Goal: Transaction & Acquisition: Book appointment/travel/reservation

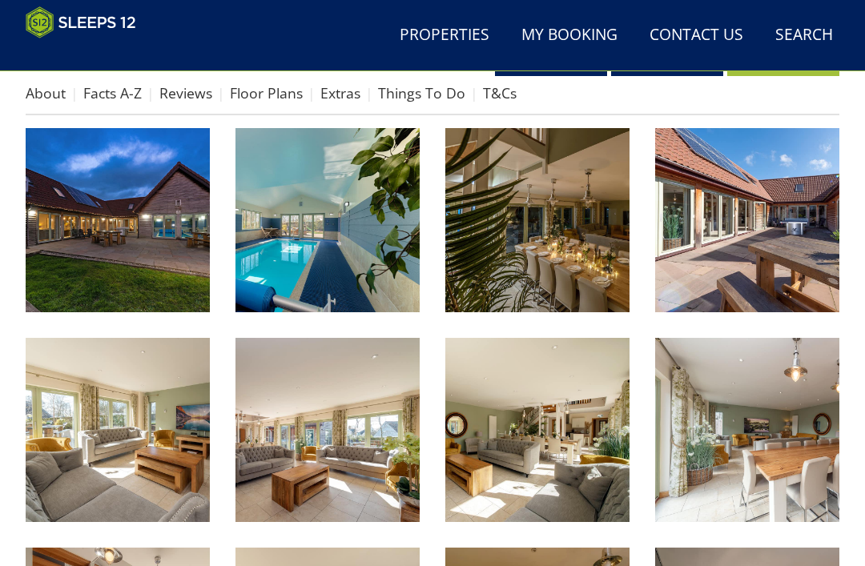
scroll to position [581, 0]
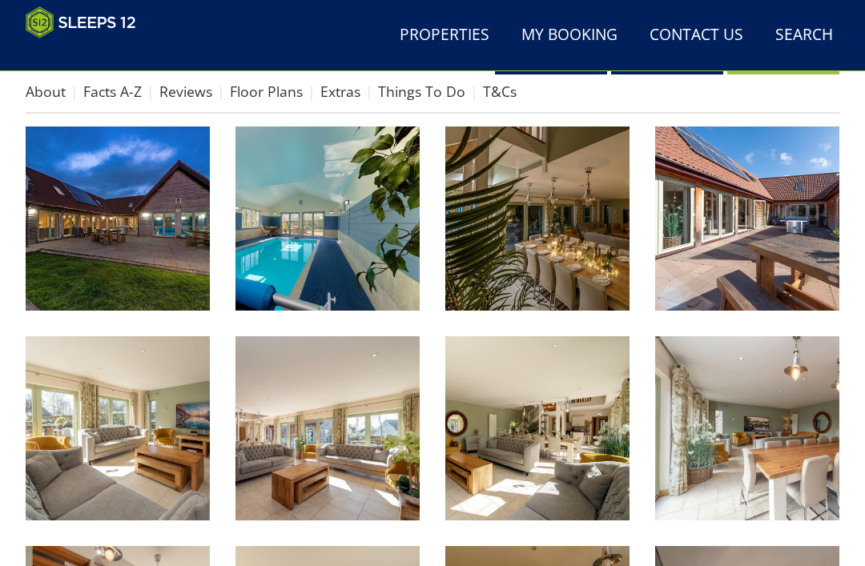
click at [549, 243] on img at bounding box center [537, 219] width 184 height 184
click at [570, 255] on img at bounding box center [537, 219] width 184 height 184
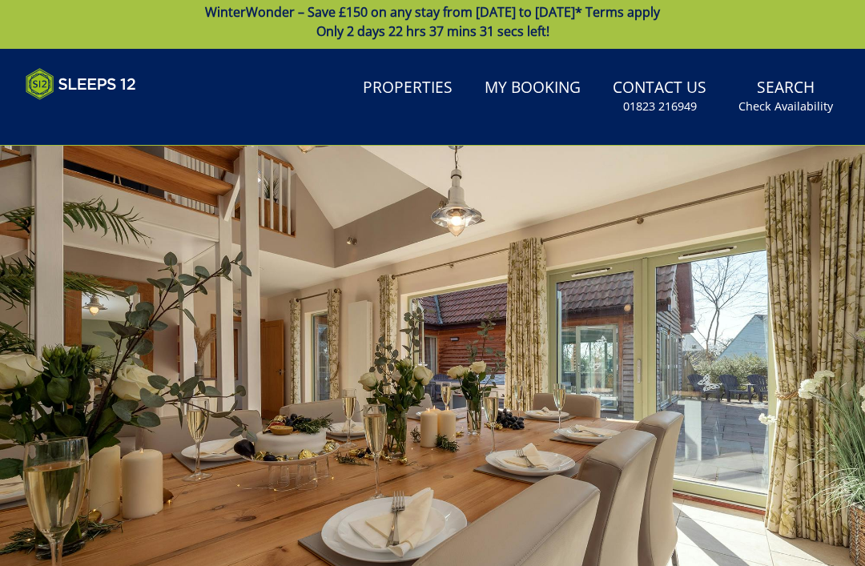
scroll to position [0, 0]
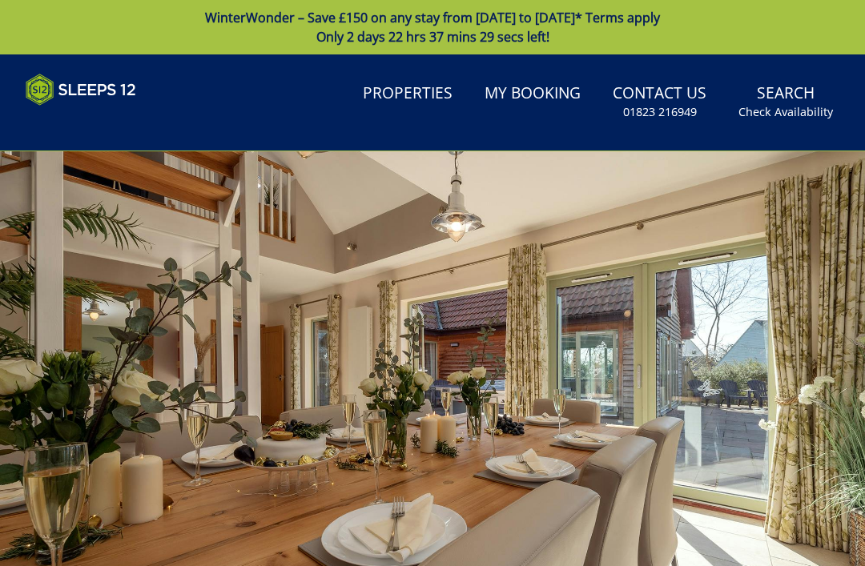
click at [295, 397] on div at bounding box center [432, 393] width 865 height 484
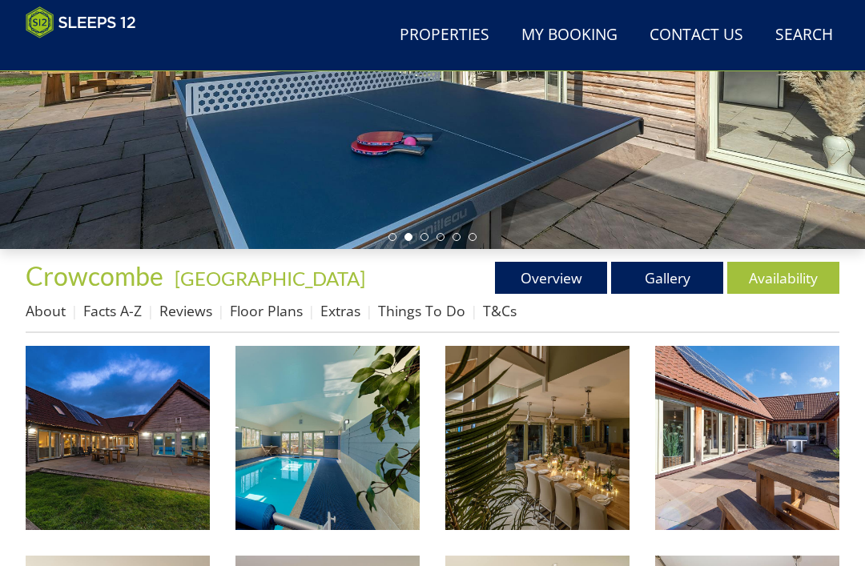
scroll to position [360, 0]
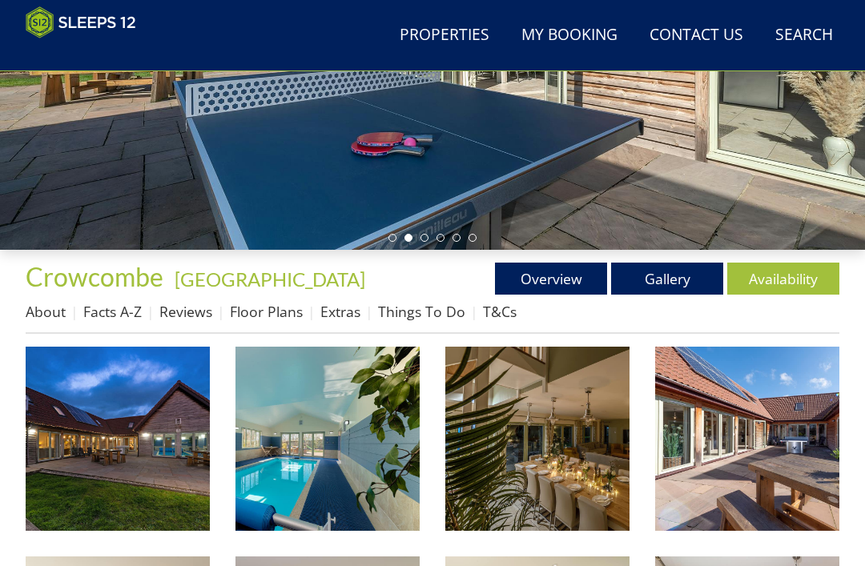
click at [105, 319] on link "Facts A-Z" at bounding box center [112, 311] width 58 height 19
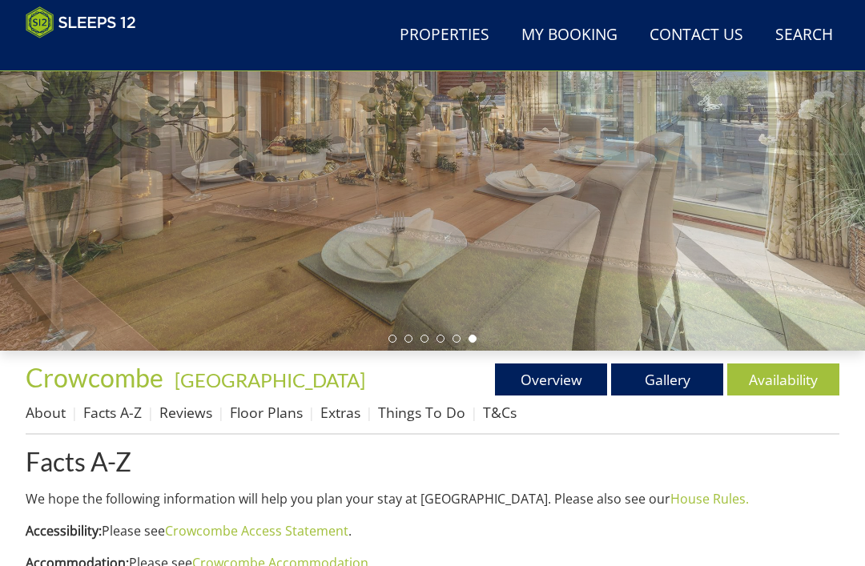
scroll to position [267, 0]
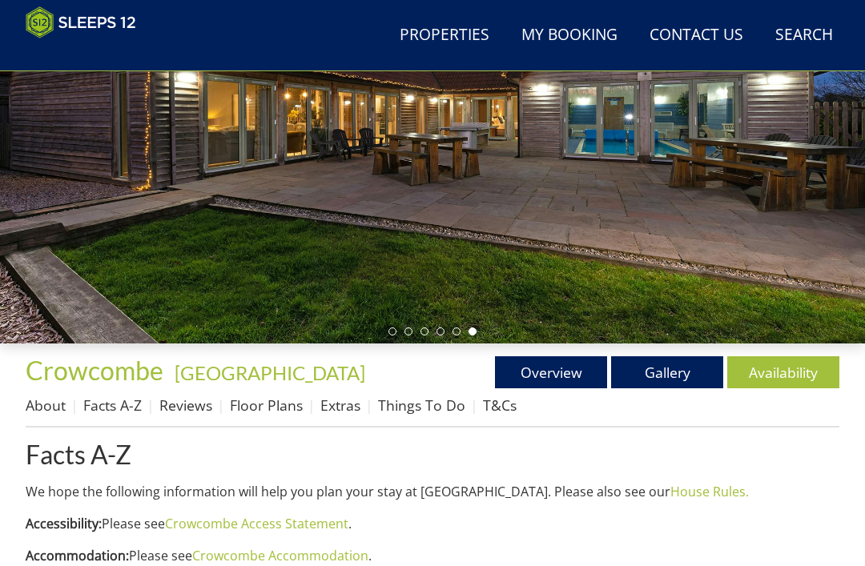
click at [253, 407] on link "Floor Plans" at bounding box center [266, 405] width 73 height 19
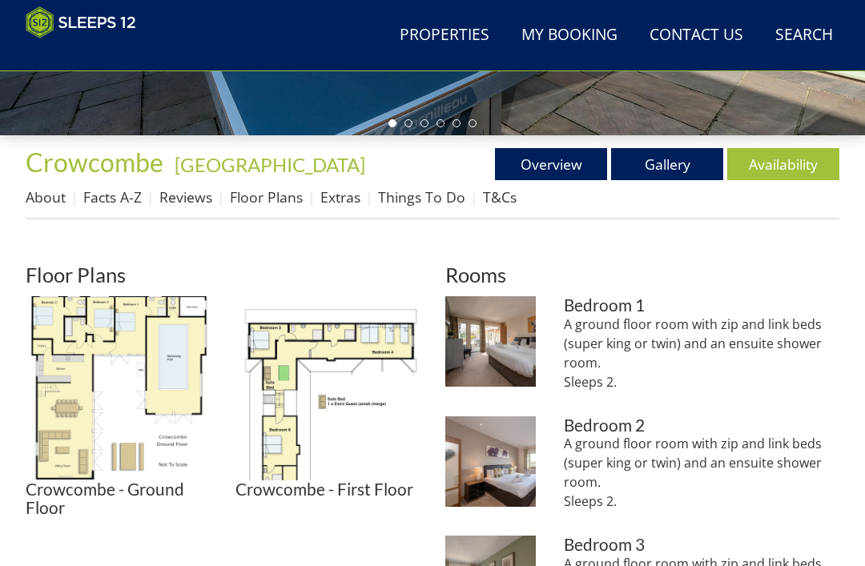
scroll to position [475, 0]
click at [175, 378] on img at bounding box center [118, 388] width 184 height 184
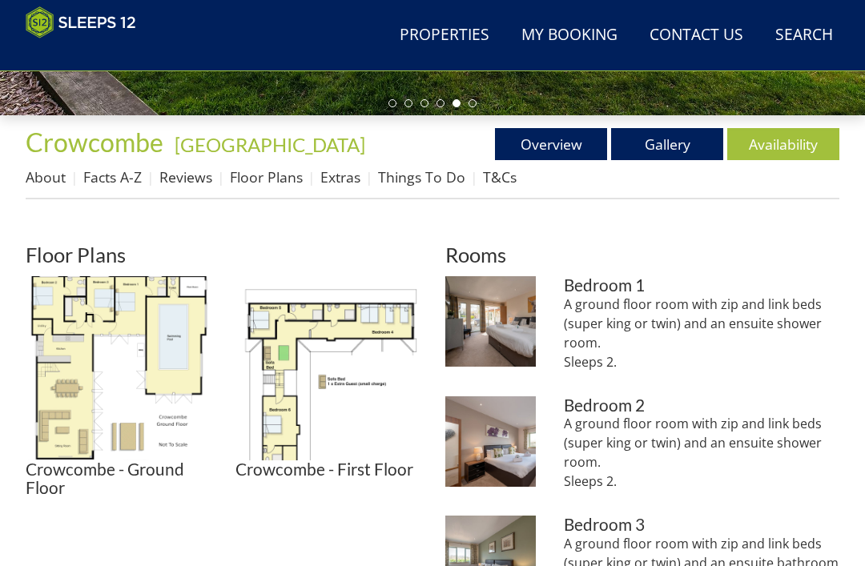
scroll to position [494, 0]
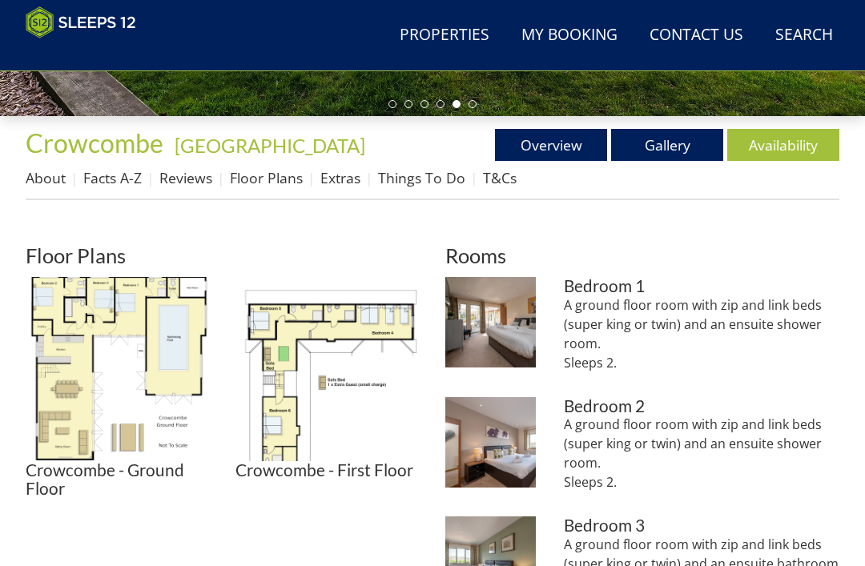
click at [778, 140] on link "Availability" at bounding box center [783, 145] width 112 height 32
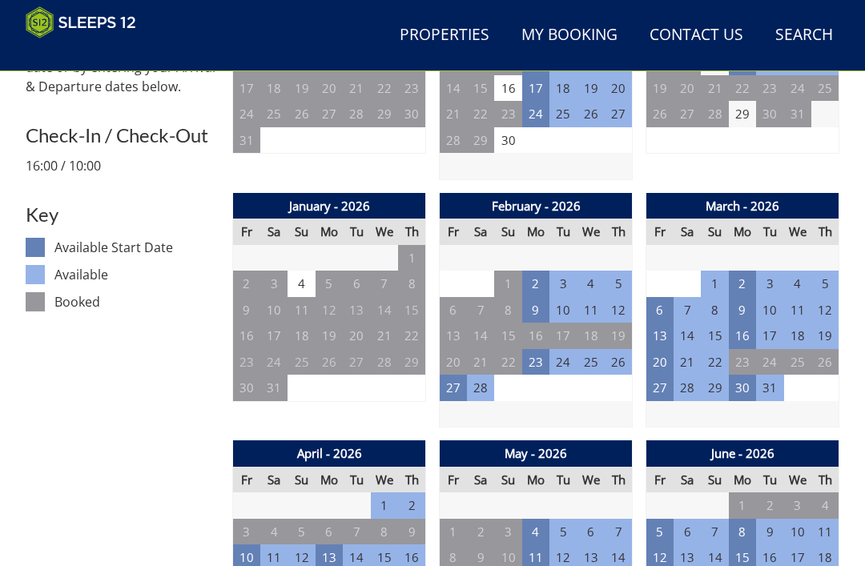
scroll to position [763, 0]
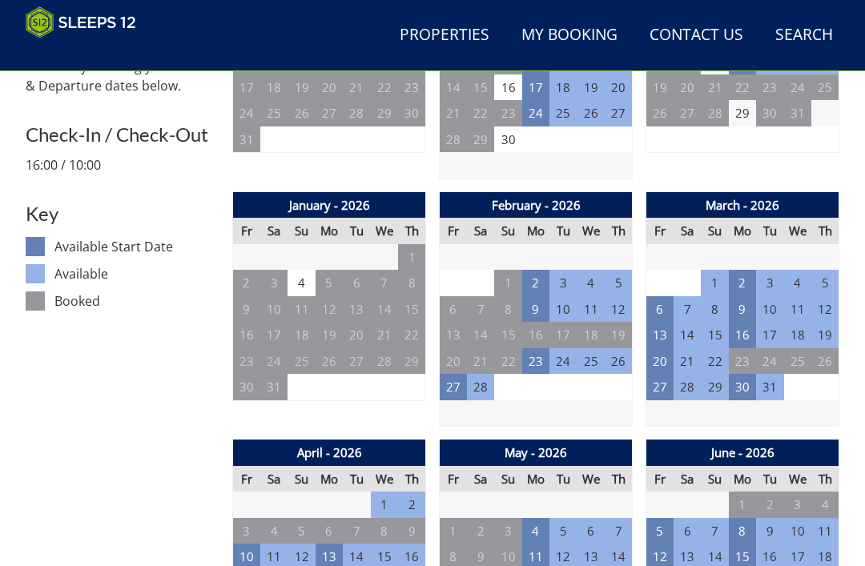
click at [456, 383] on td "27" at bounding box center [453, 387] width 27 height 26
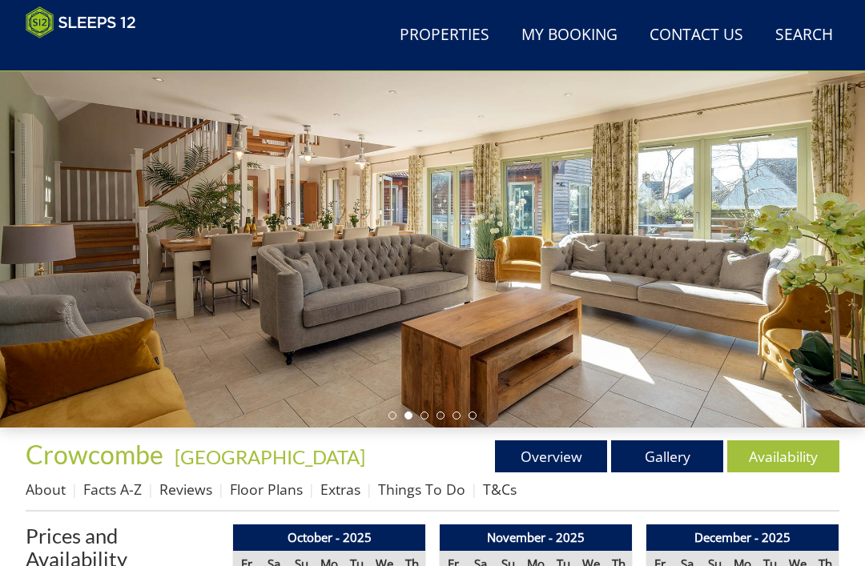
scroll to position [172, 0]
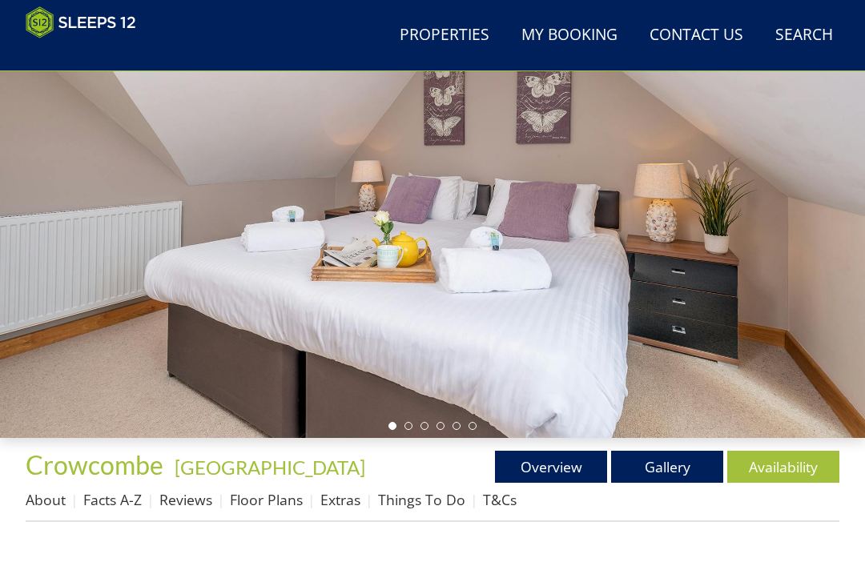
scroll to position [267, 0]
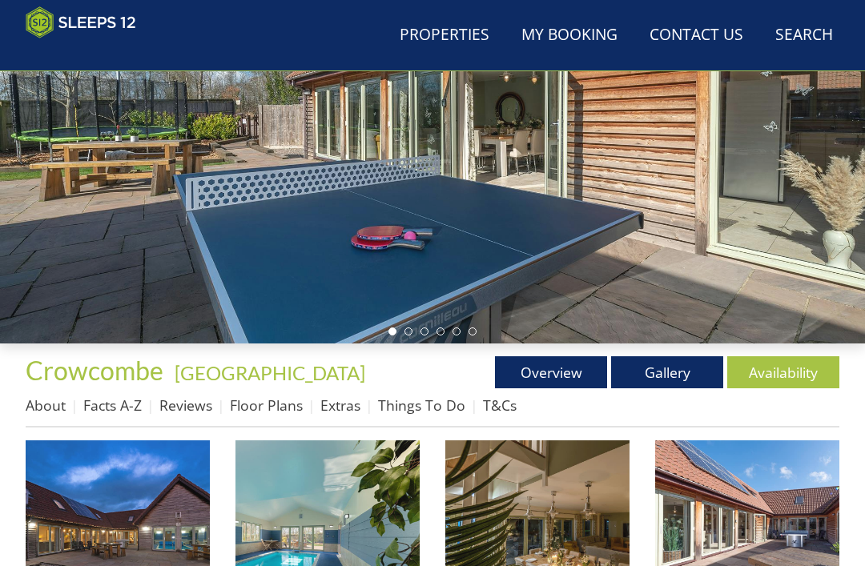
scroll to position [360, 0]
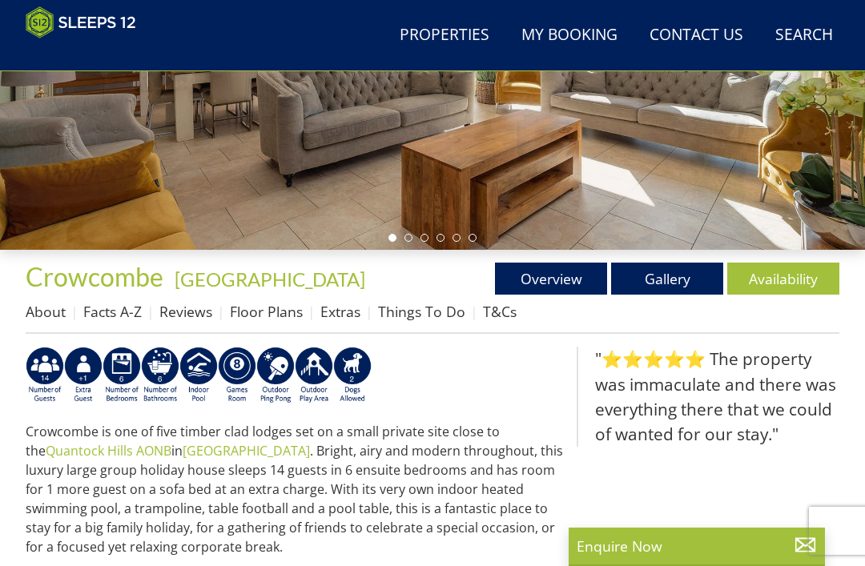
scroll to position [228, 0]
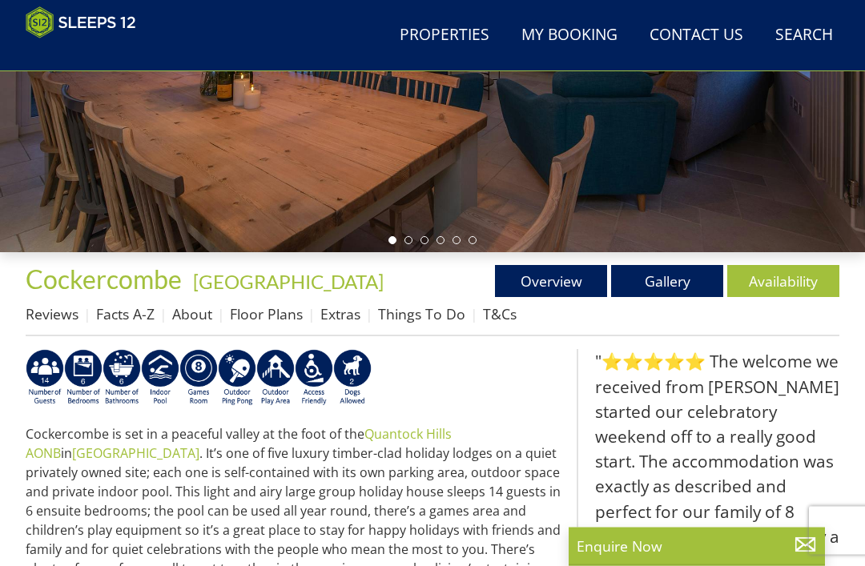
scroll to position [353, 0]
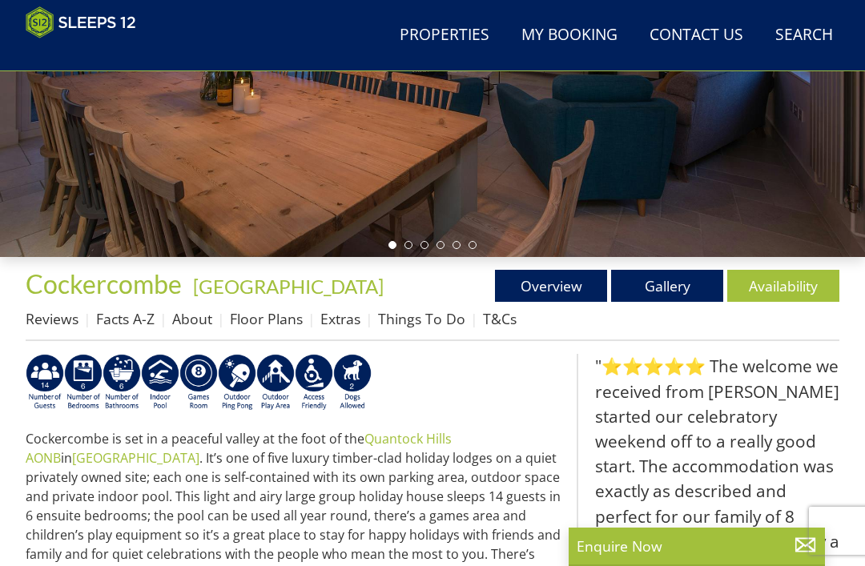
click at [250, 318] on link "Floor Plans" at bounding box center [266, 318] width 73 height 19
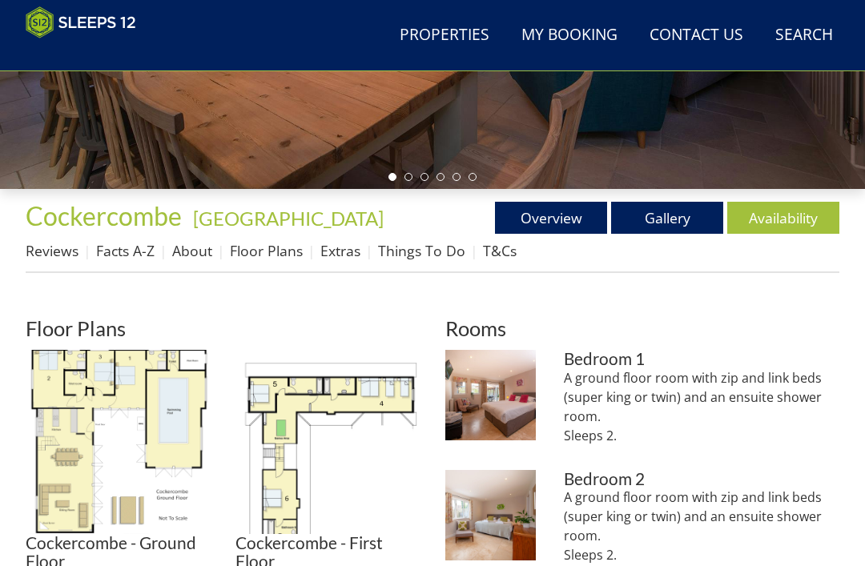
scroll to position [420, 0]
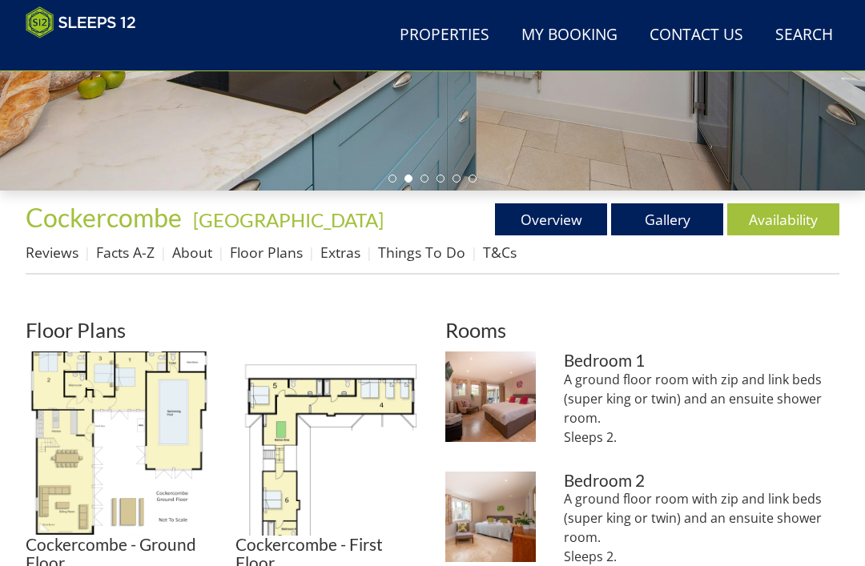
click at [163, 427] on img at bounding box center [118, 444] width 184 height 184
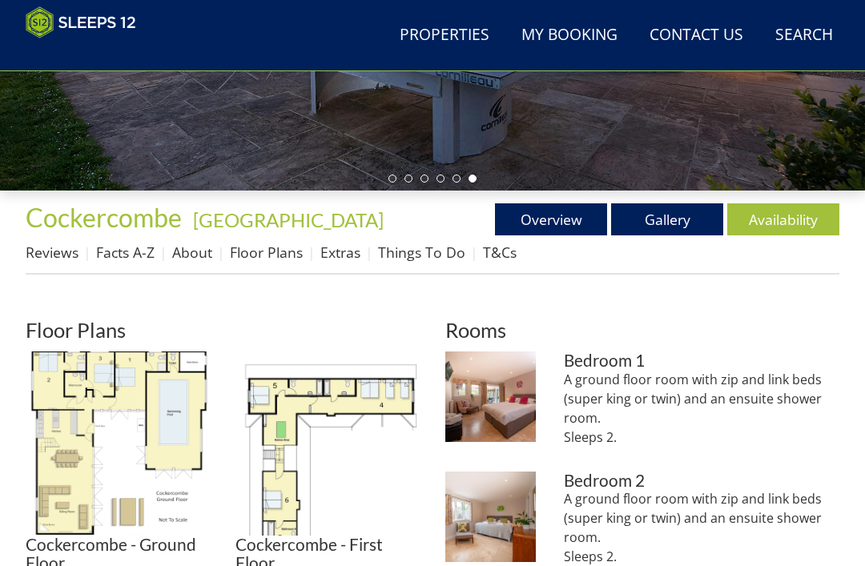
click at [106, 397] on img at bounding box center [118, 444] width 184 height 184
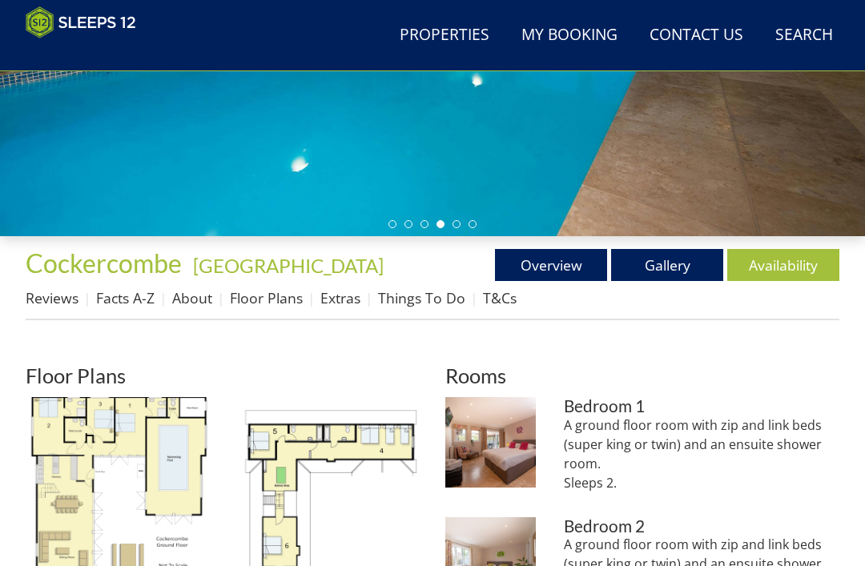
scroll to position [373, 0]
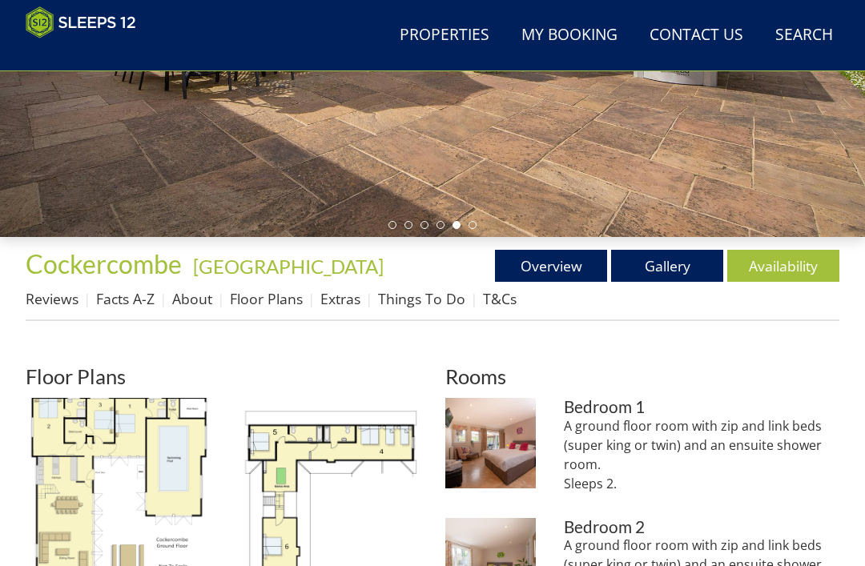
click at [126, 302] on link "Facts A-Z" at bounding box center [125, 298] width 58 height 19
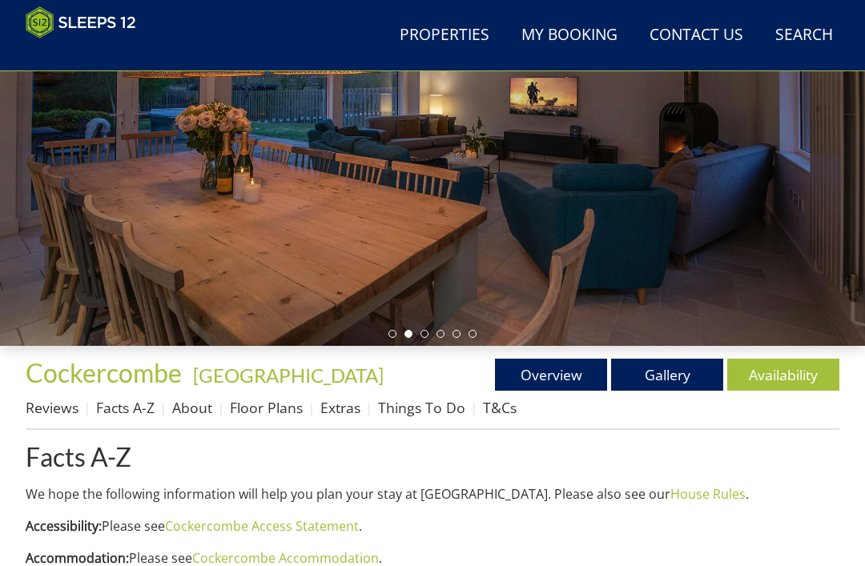
scroll to position [263, 0]
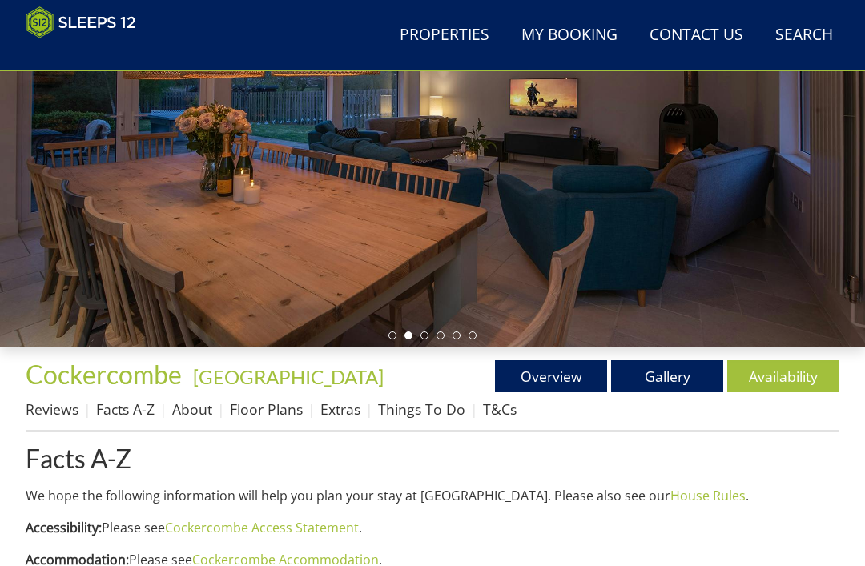
click at [783, 372] on link "Availability" at bounding box center [783, 376] width 112 height 32
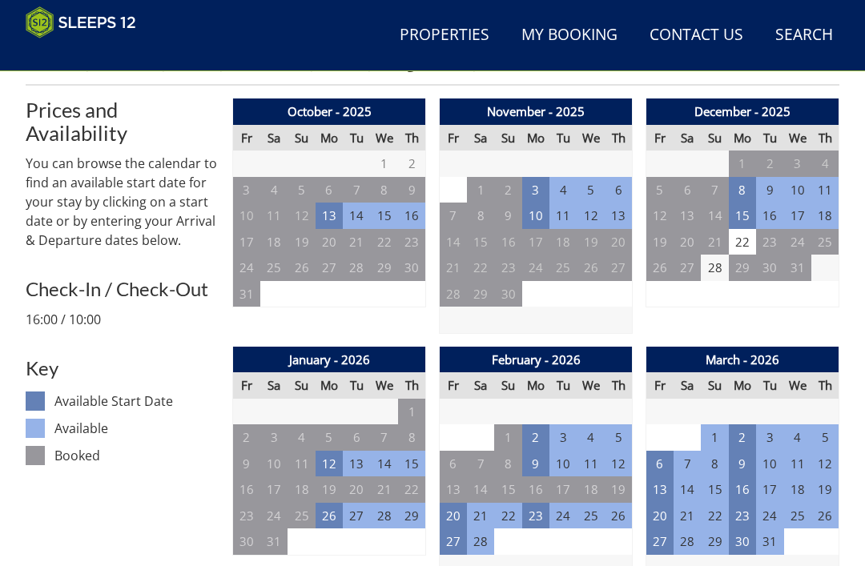
scroll to position [609, 0]
click at [463, 504] on td "20" at bounding box center [453, 516] width 27 height 26
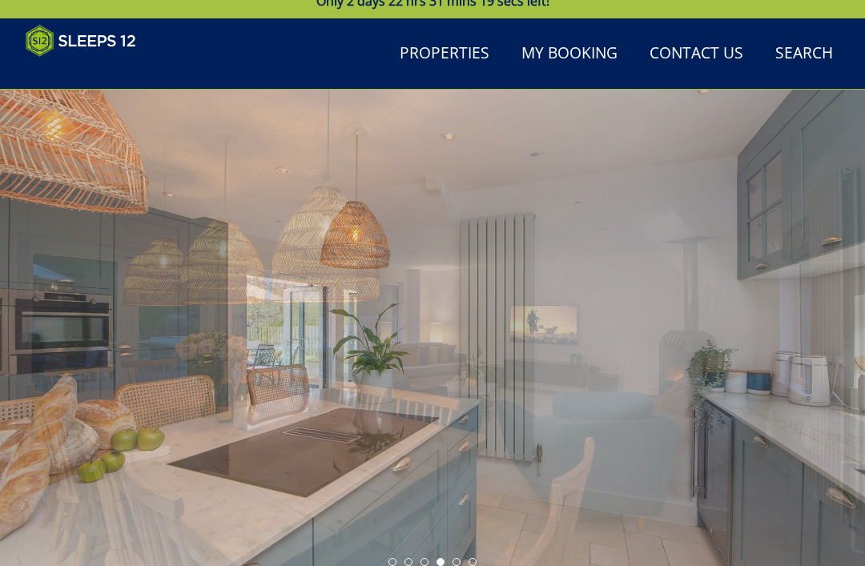
scroll to position [0, 0]
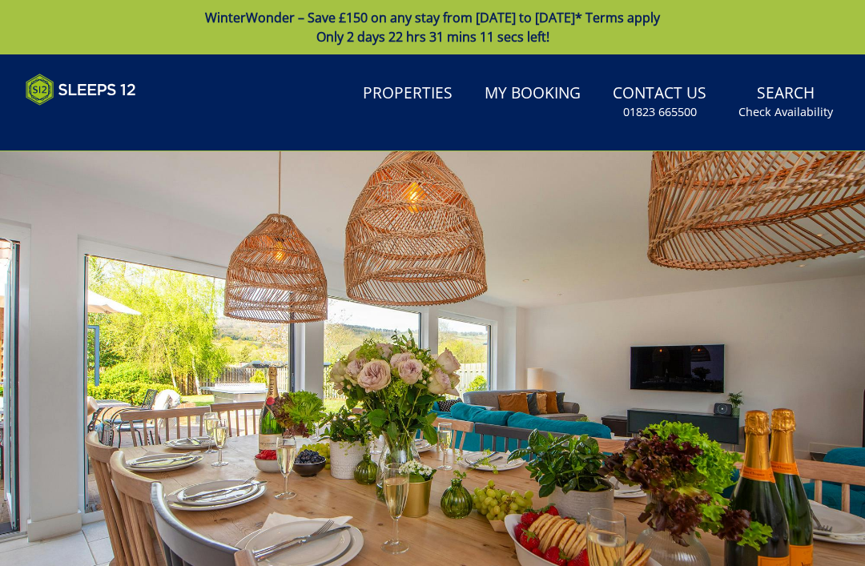
click at [299, 454] on div at bounding box center [432, 393] width 865 height 484
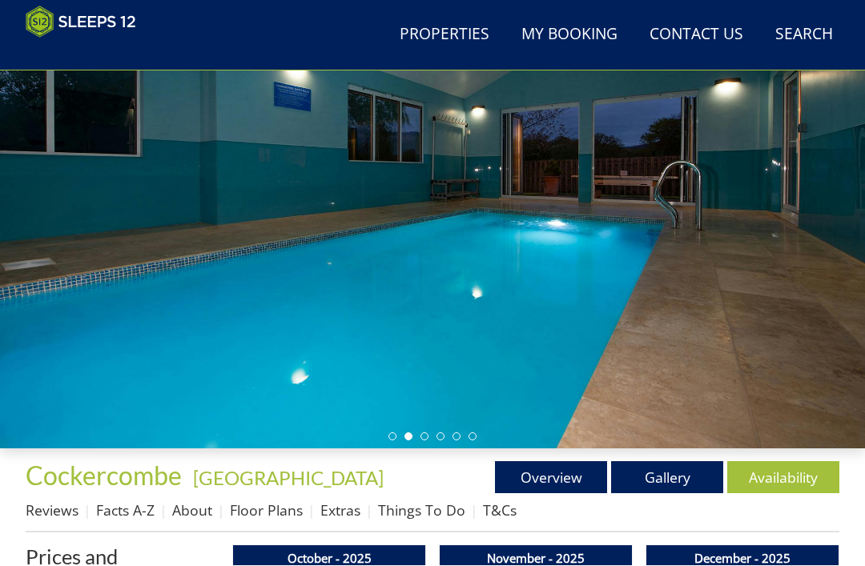
scroll to position [162, 0]
click at [653, 479] on link "Gallery" at bounding box center [667, 477] width 112 height 32
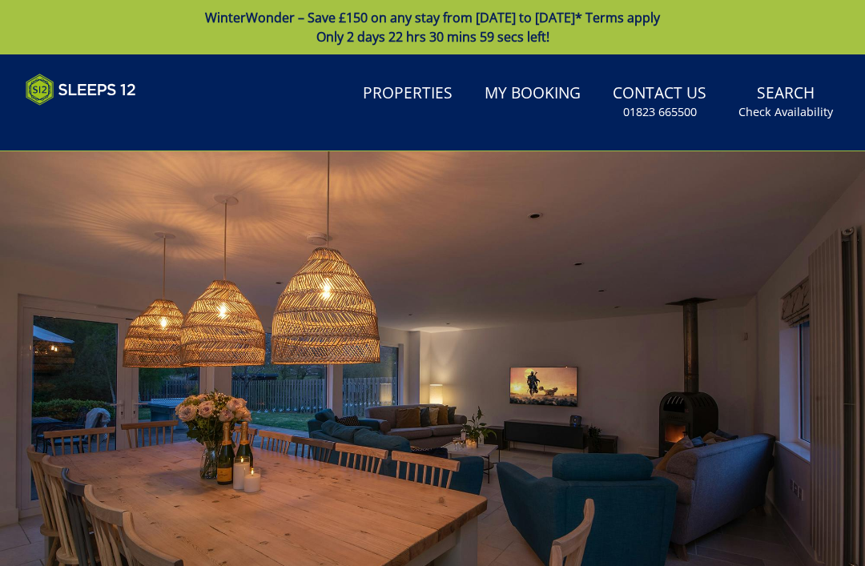
click at [356, 503] on div at bounding box center [432, 393] width 865 height 484
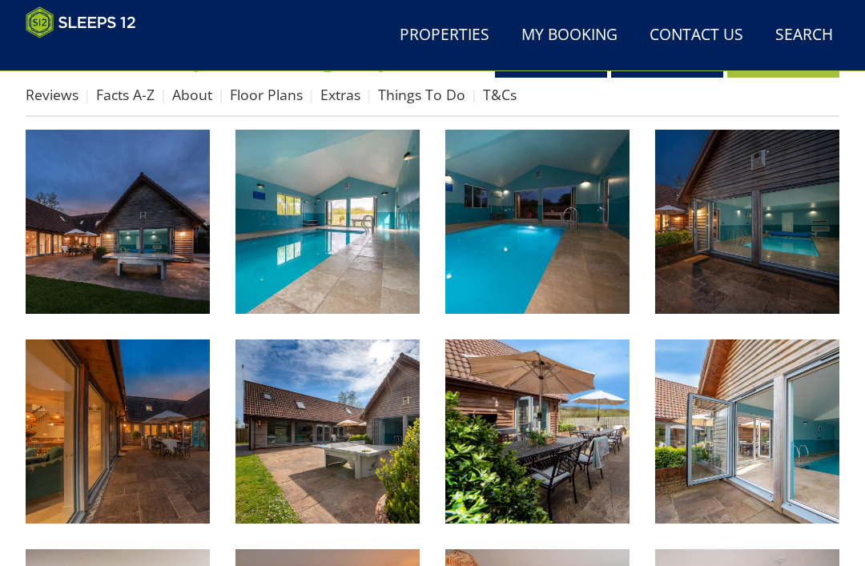
scroll to position [597, 0]
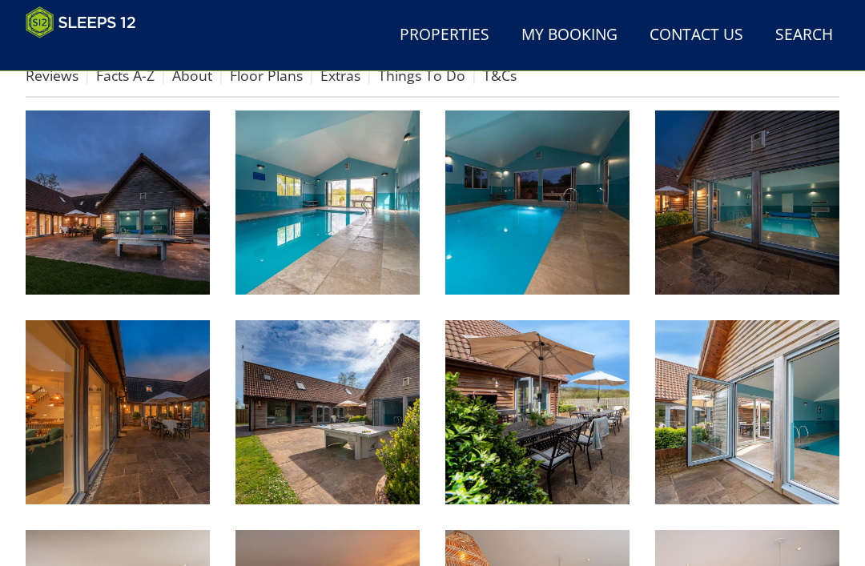
click at [118, 441] on img at bounding box center [118, 412] width 184 height 184
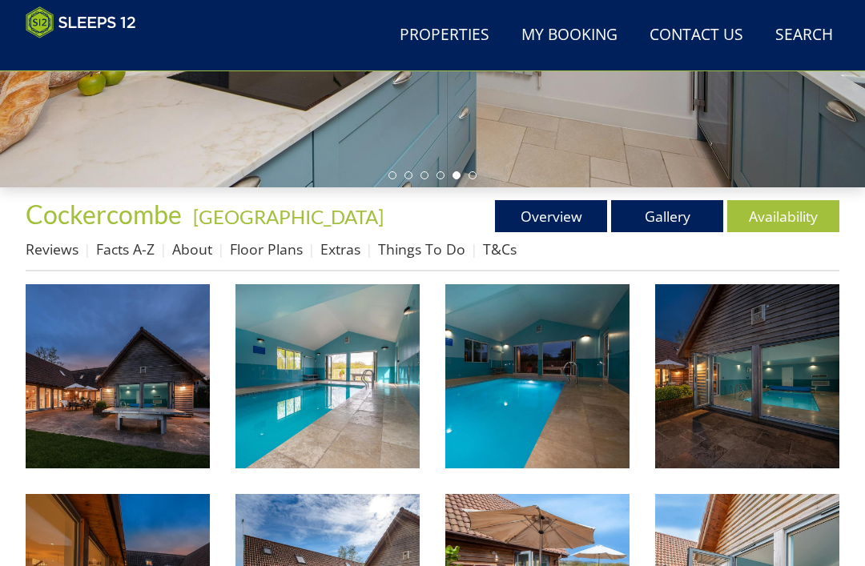
scroll to position [368, 0]
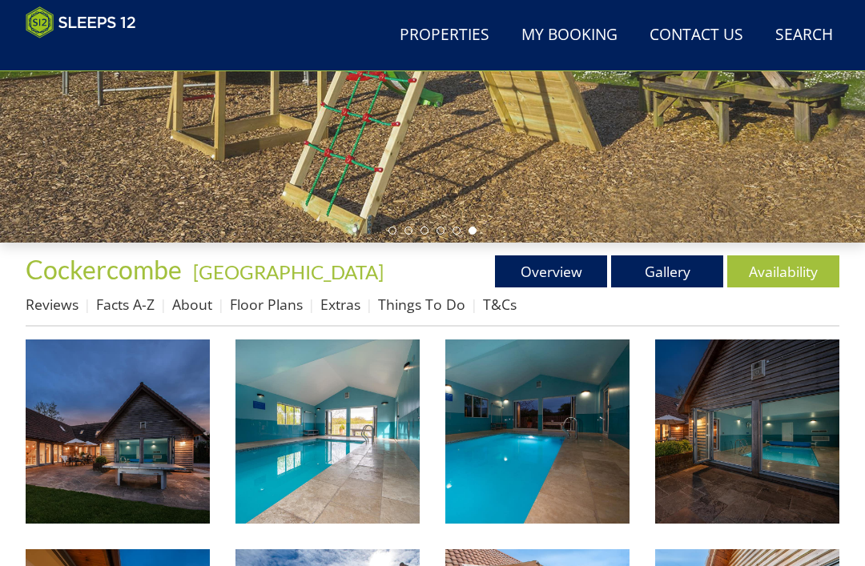
click at [259, 305] on link "Floor Plans" at bounding box center [266, 304] width 73 height 19
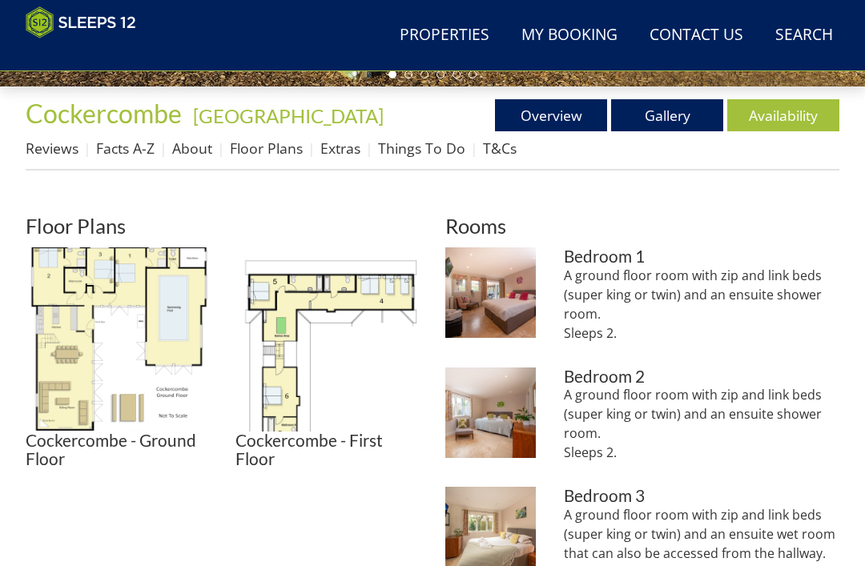
scroll to position [524, 0]
click at [82, 283] on img at bounding box center [118, 339] width 184 height 184
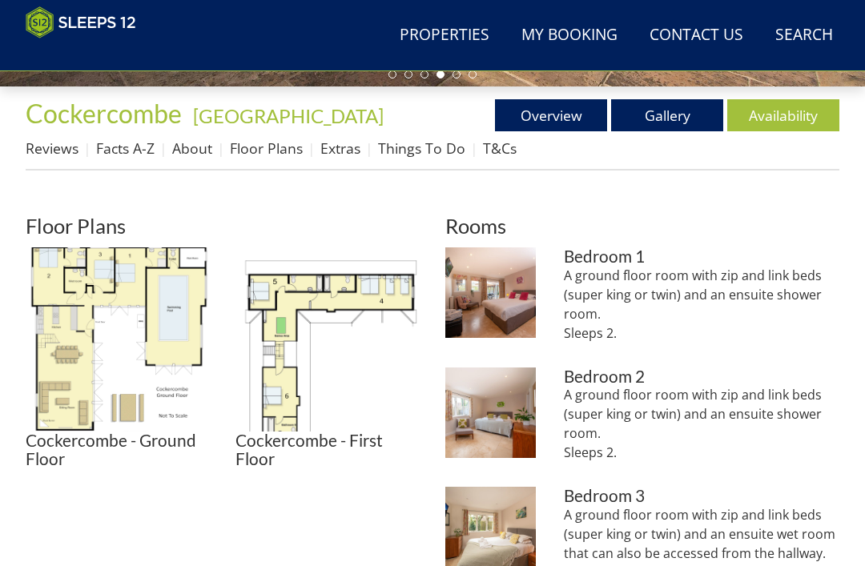
click at [291, 314] on img at bounding box center [327, 339] width 184 height 184
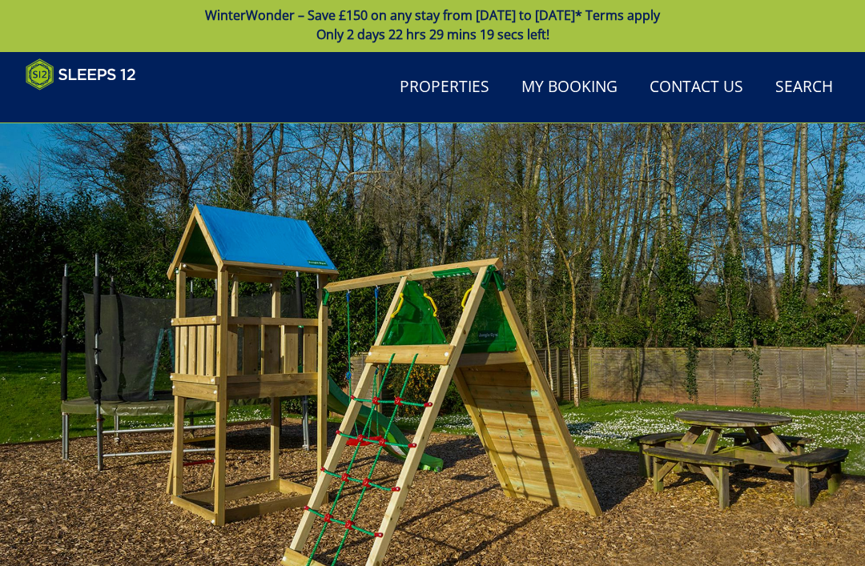
scroll to position [0, 0]
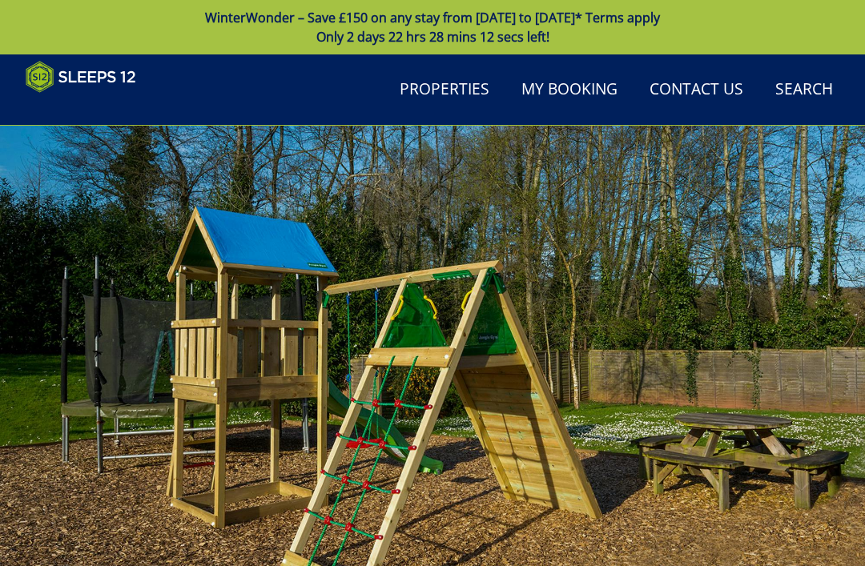
scroll to position [368, 0]
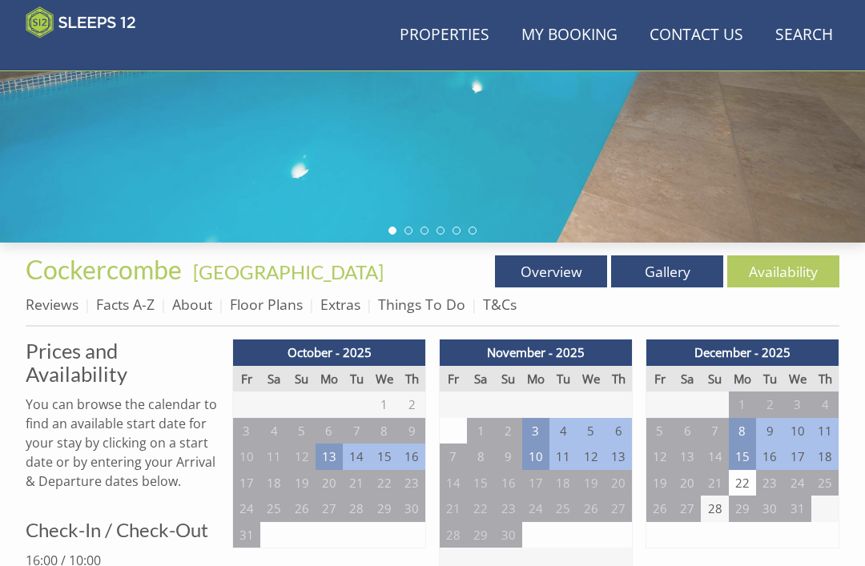
scroll to position [162, 0]
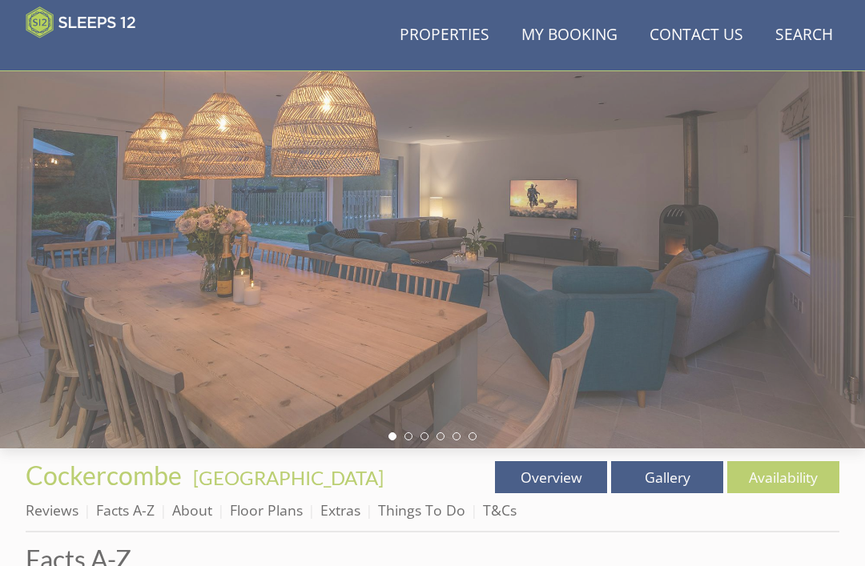
scroll to position [263, 0]
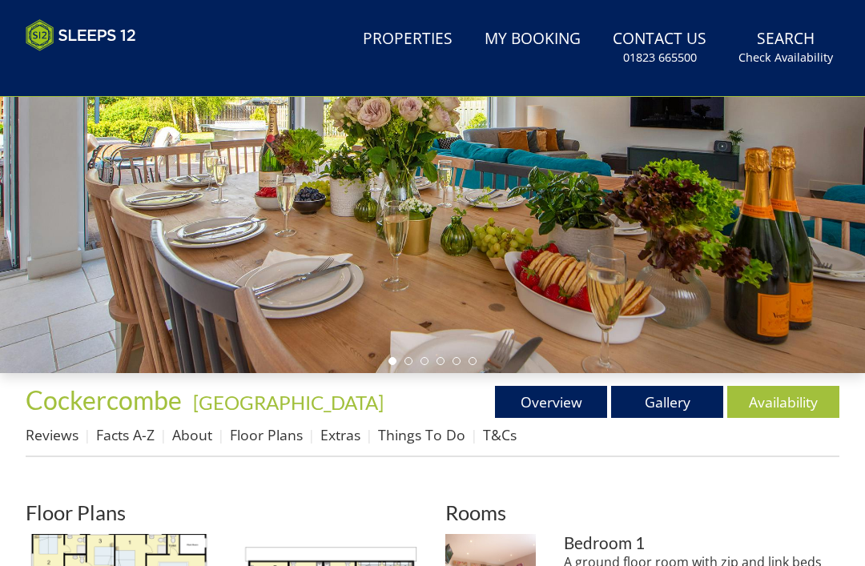
scroll to position [373, 0]
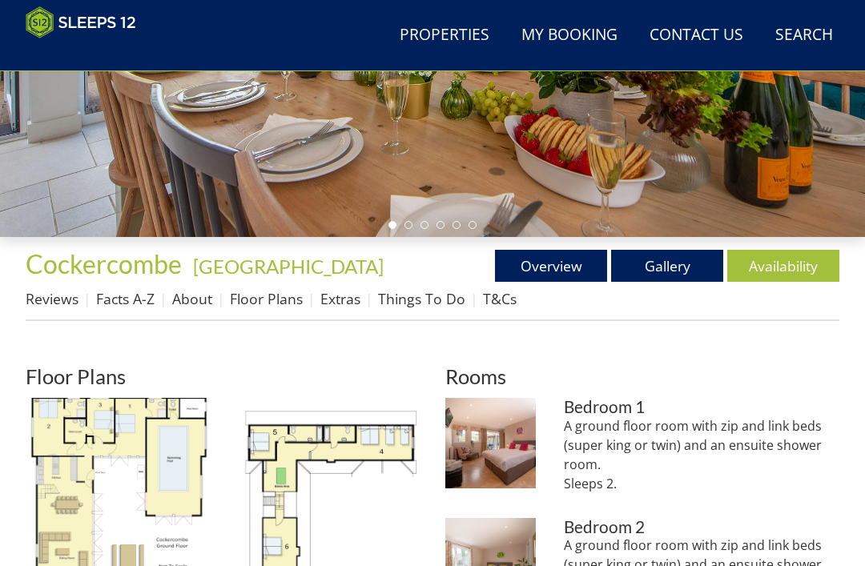
scroll to position [353, 0]
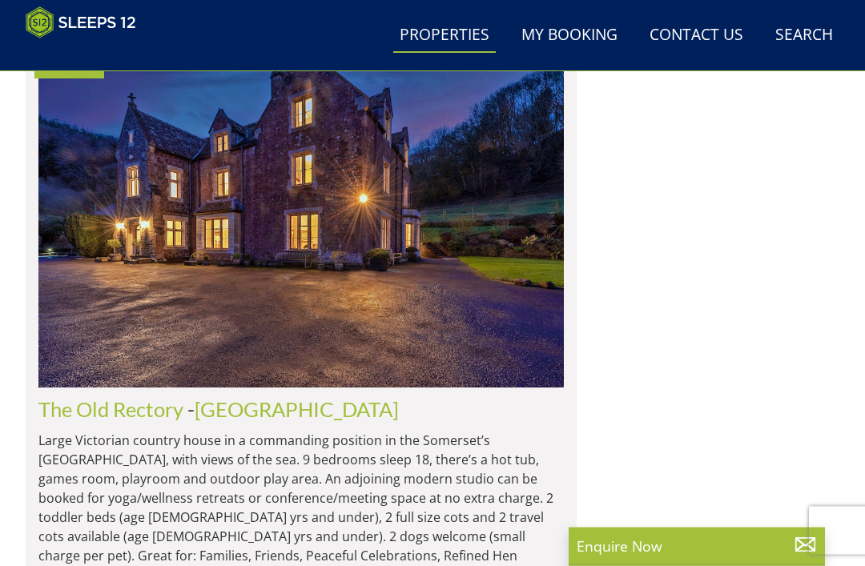
scroll to position [16109, 0]
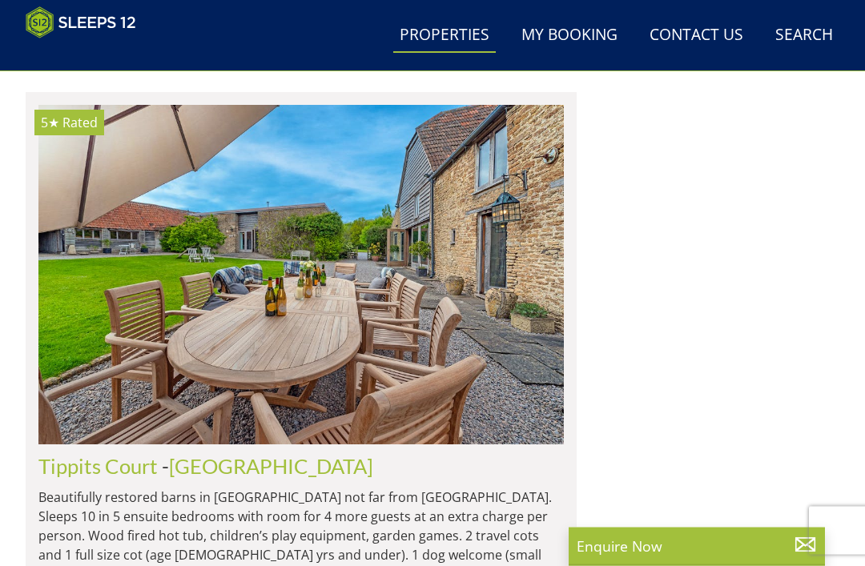
scroll to position [7406, 0]
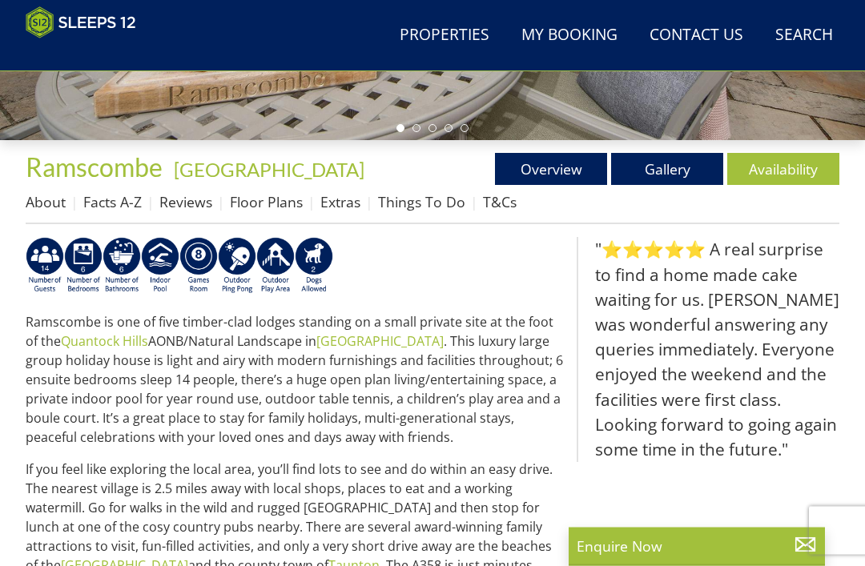
scroll to position [470, 0]
click at [249, 199] on link "Floor Plans" at bounding box center [266, 201] width 73 height 19
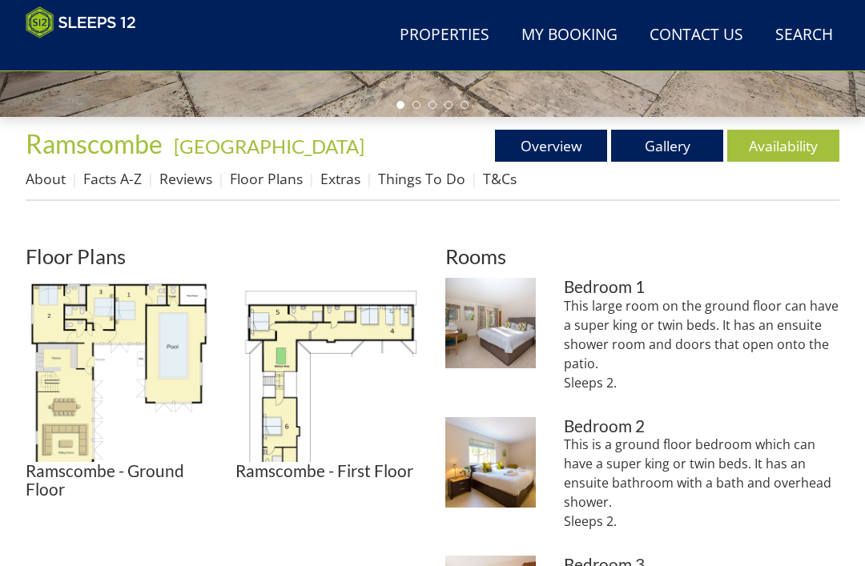
scroll to position [496, 0]
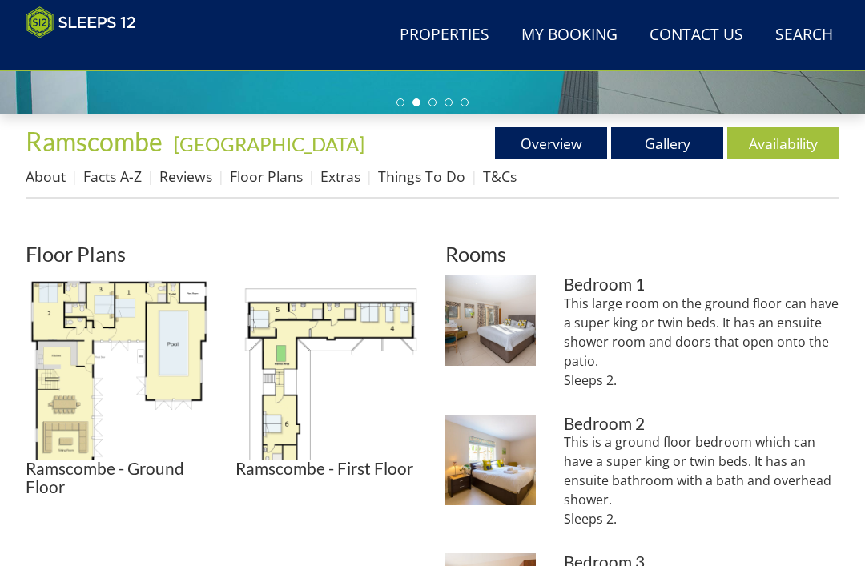
click at [781, 128] on link "Availability" at bounding box center [783, 143] width 112 height 32
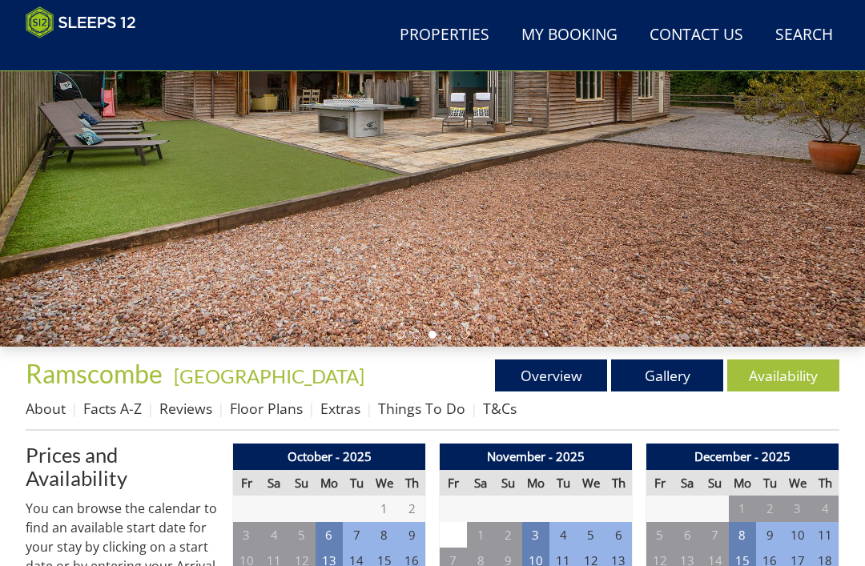
click at [263, 406] on link "Floor Plans" at bounding box center [266, 408] width 73 height 19
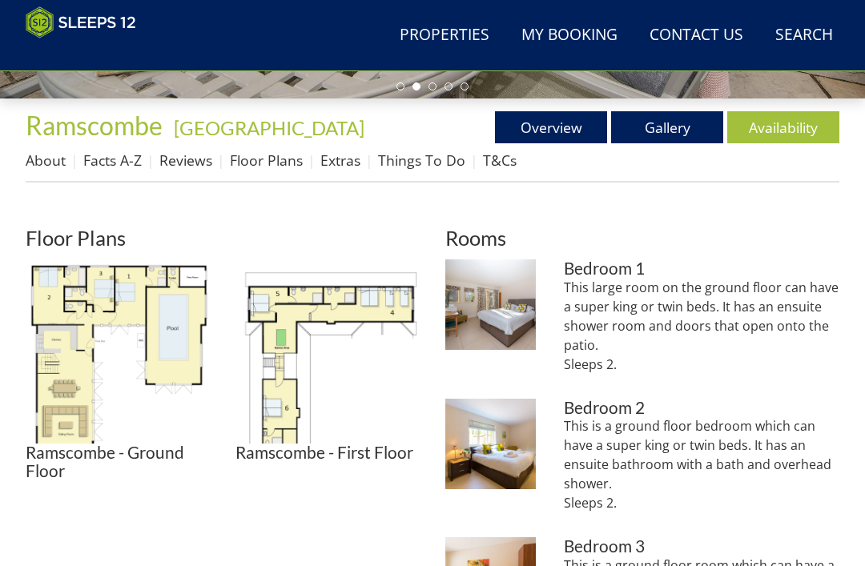
click at [284, 331] on img at bounding box center [327, 351] width 184 height 184
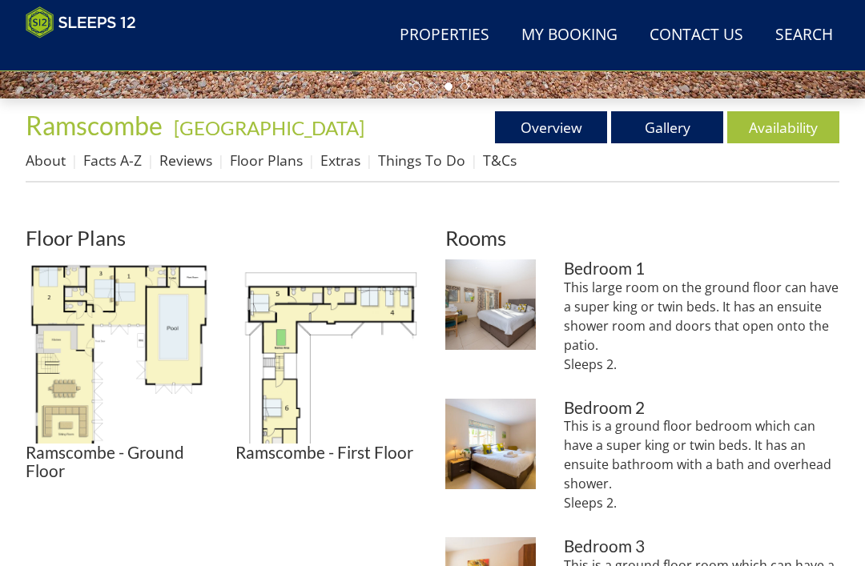
click at [75, 309] on img at bounding box center [118, 351] width 184 height 184
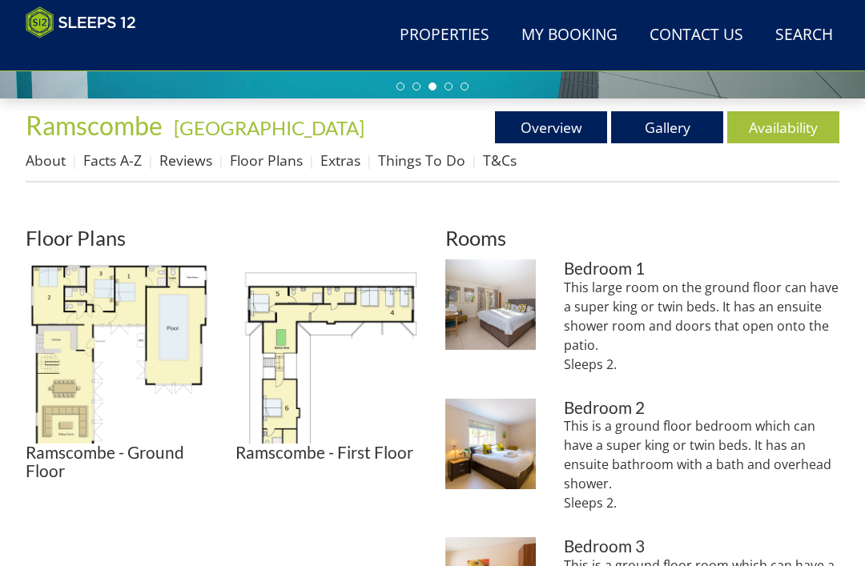
click at [671, 130] on link "Gallery" at bounding box center [667, 127] width 112 height 32
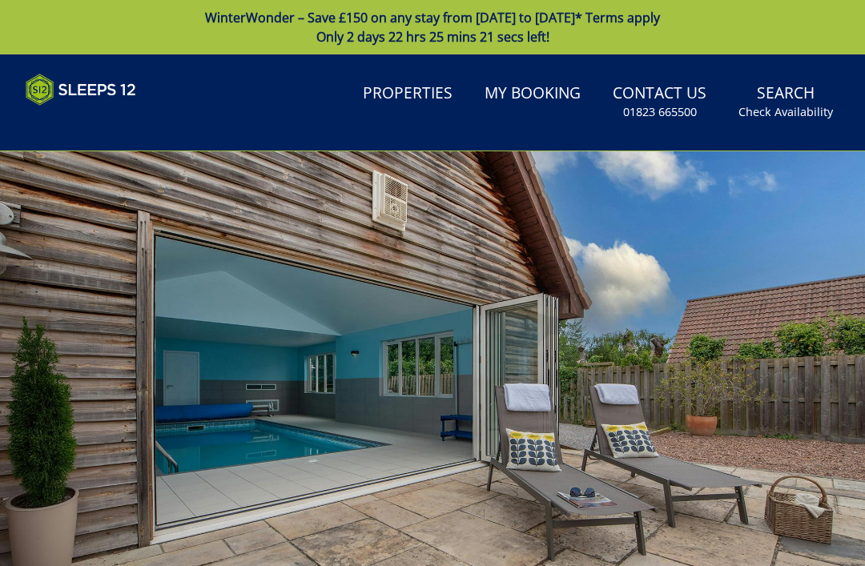
click at [387, 410] on div at bounding box center [432, 393] width 865 height 484
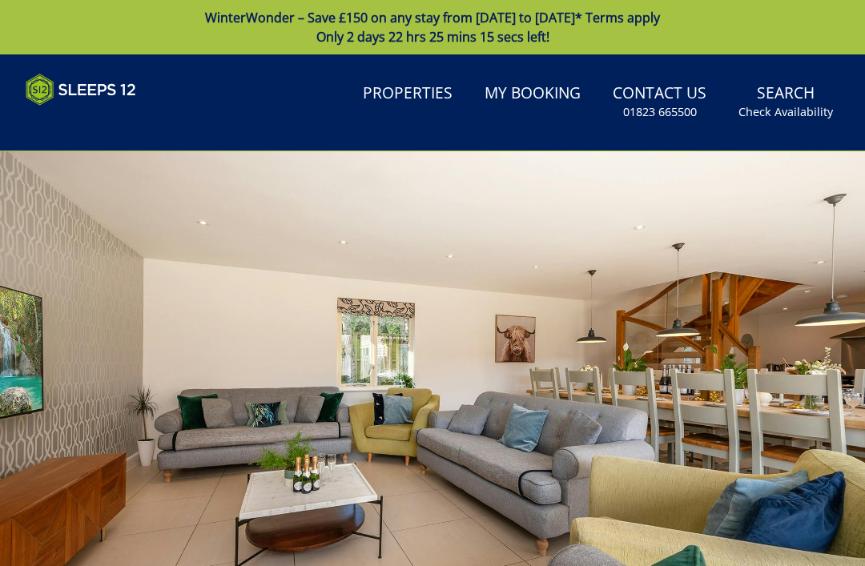
click at [327, 520] on div at bounding box center [432, 393] width 865 height 484
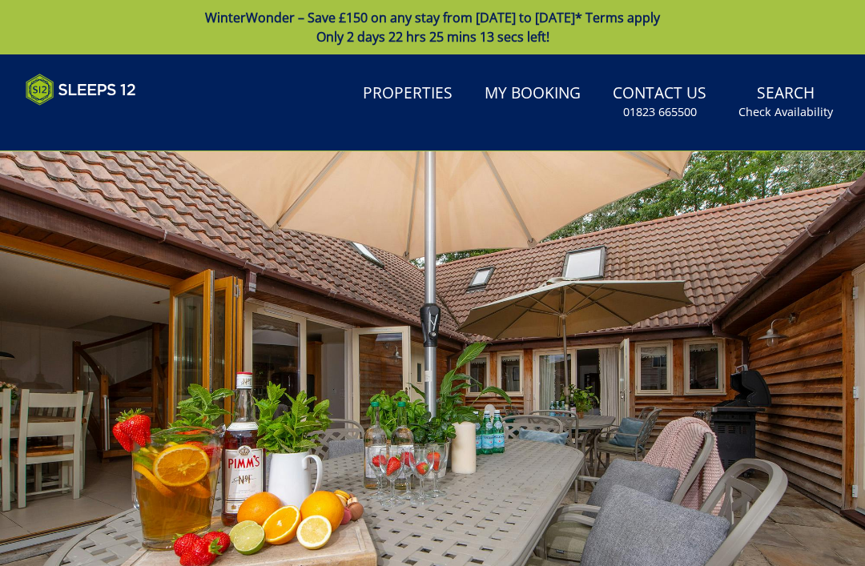
click at [355, 553] on div at bounding box center [432, 393] width 865 height 484
click at [366, 536] on div at bounding box center [432, 393] width 865 height 484
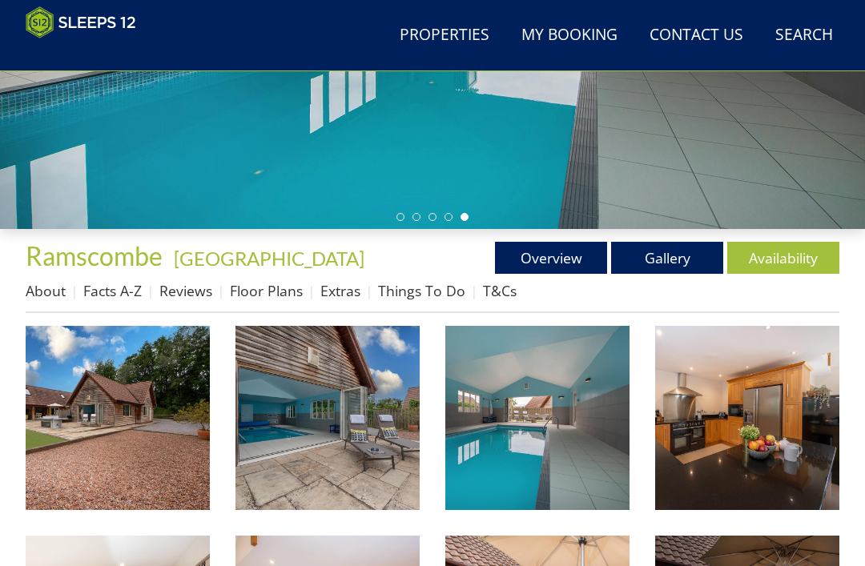
scroll to position [384, 0]
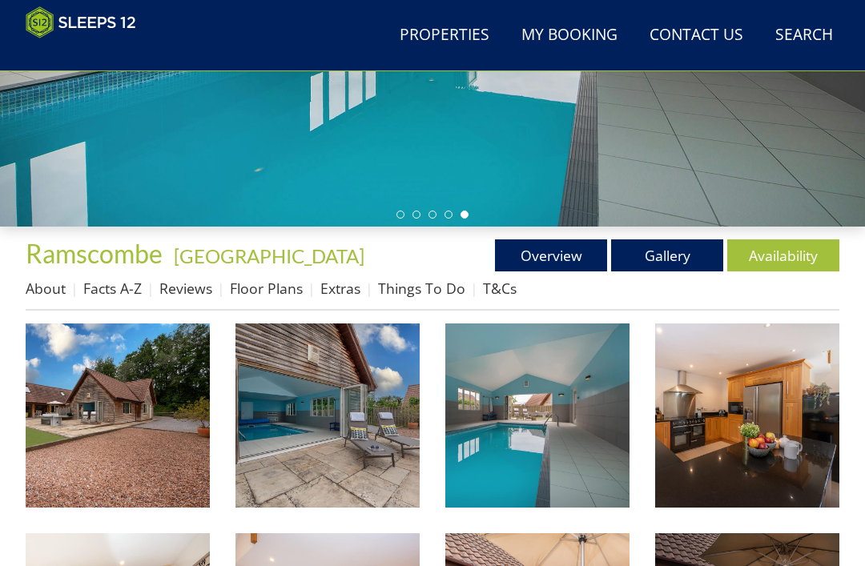
click at [787, 420] on img at bounding box center [747, 415] width 184 height 184
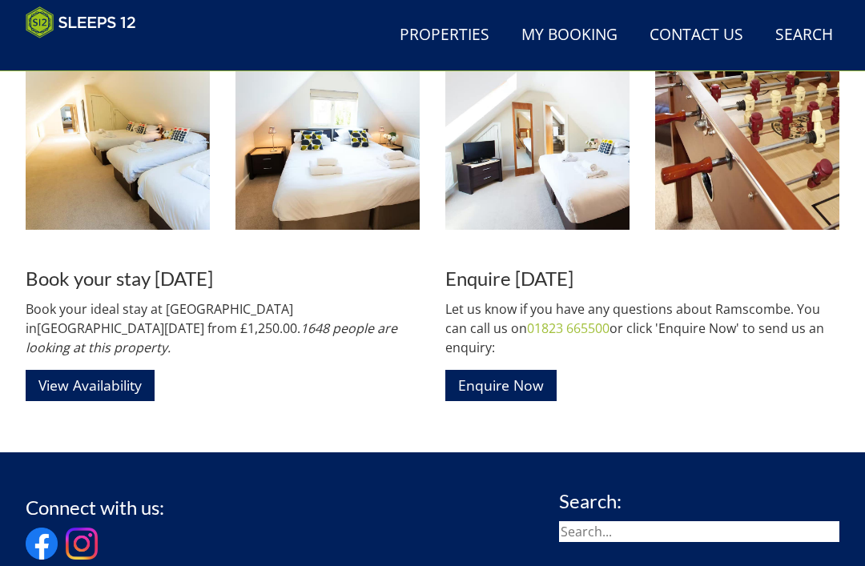
scroll to position [1919, 0]
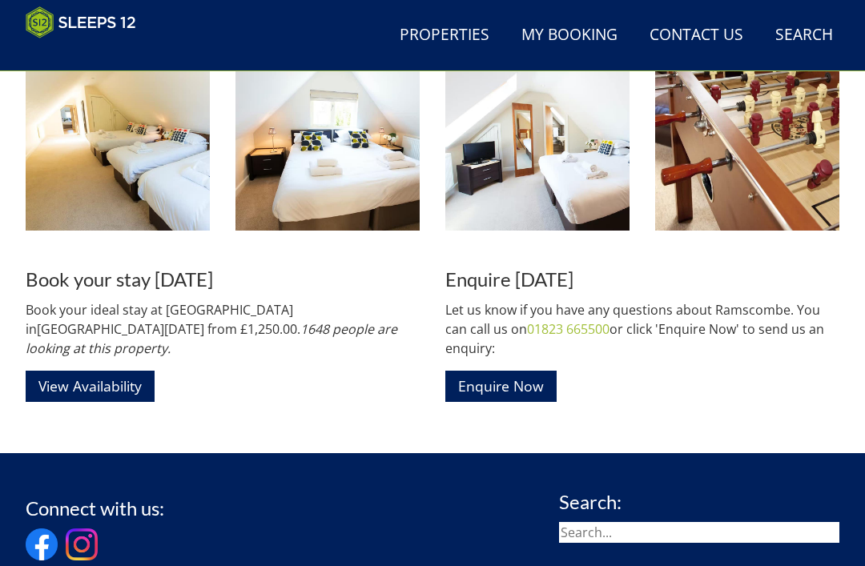
click at [109, 372] on link "View Availability" at bounding box center [90, 386] width 129 height 31
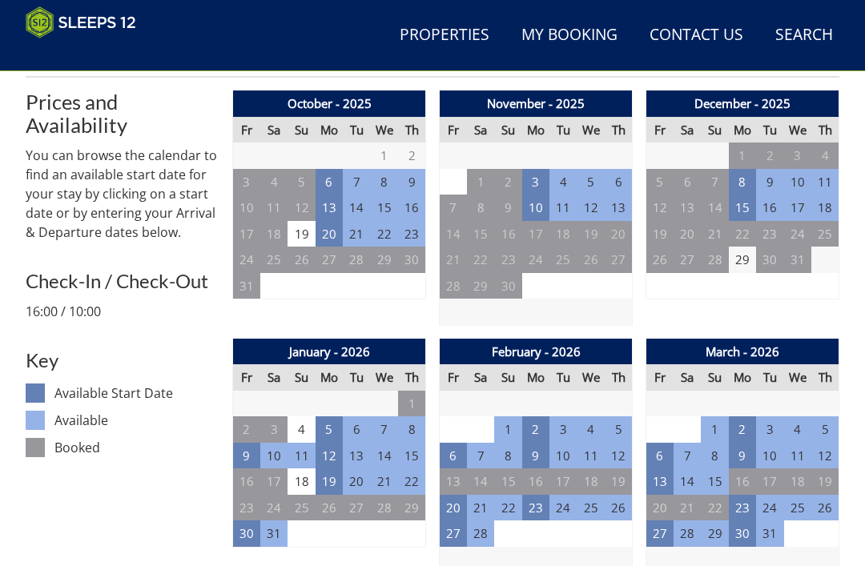
scroll to position [619, 0]
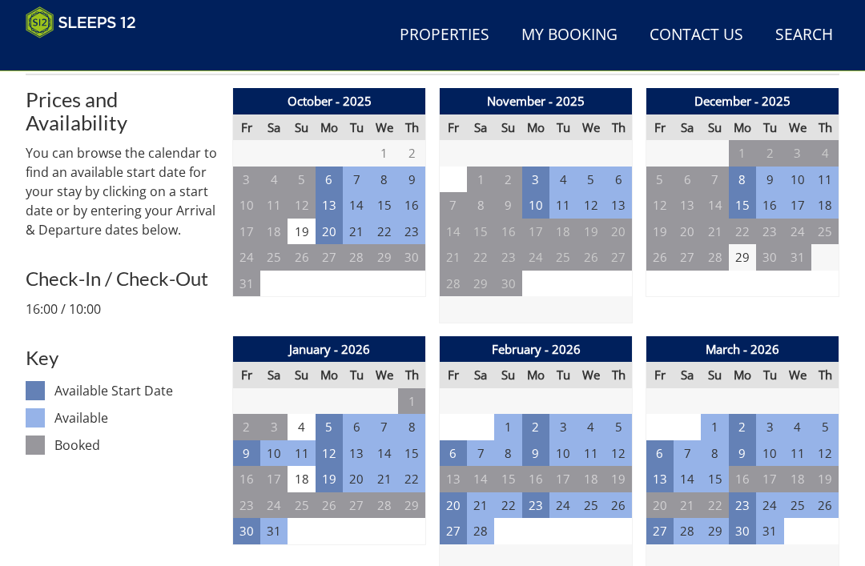
click at [460, 500] on td "20" at bounding box center [453, 505] width 27 height 26
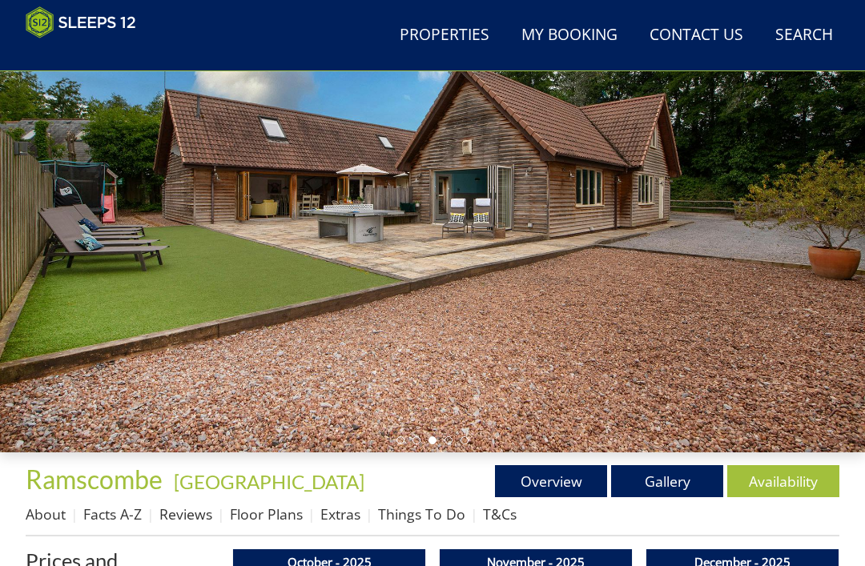
scroll to position [0, 0]
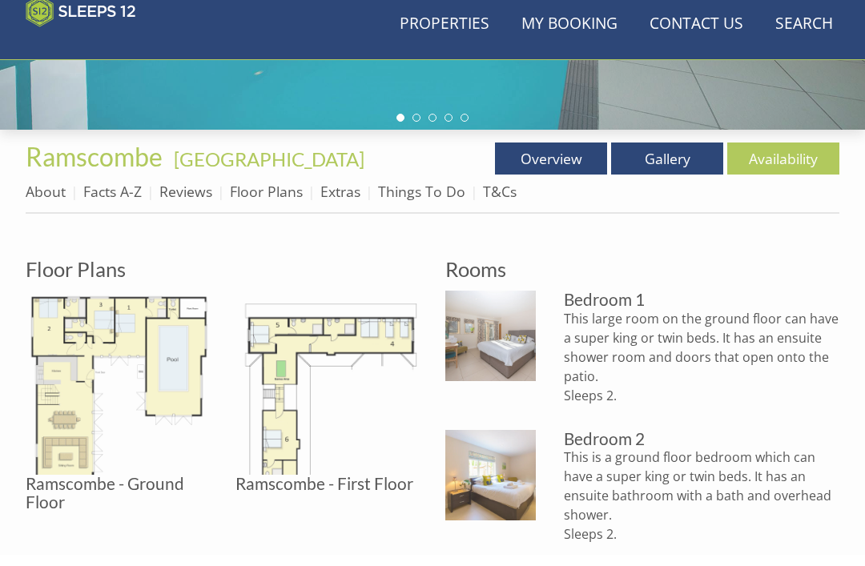
scroll to position [480, 0]
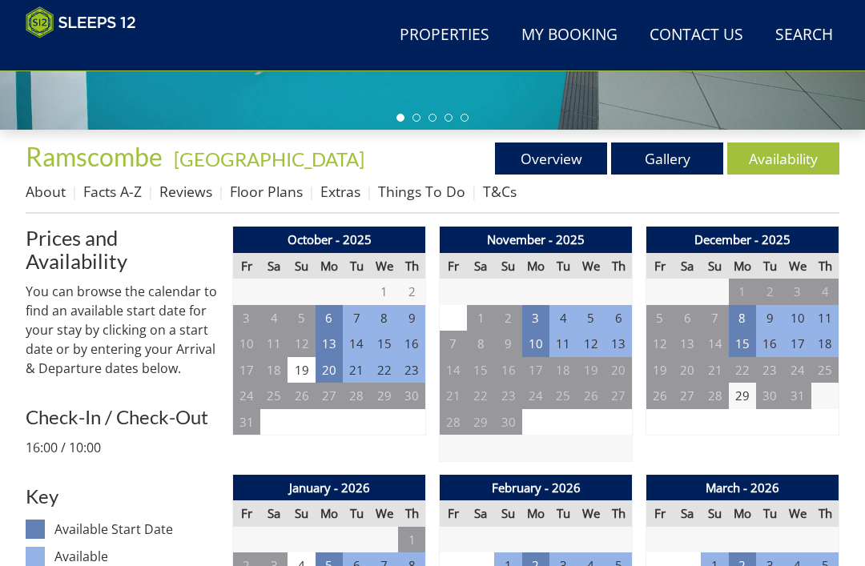
scroll to position [263, 0]
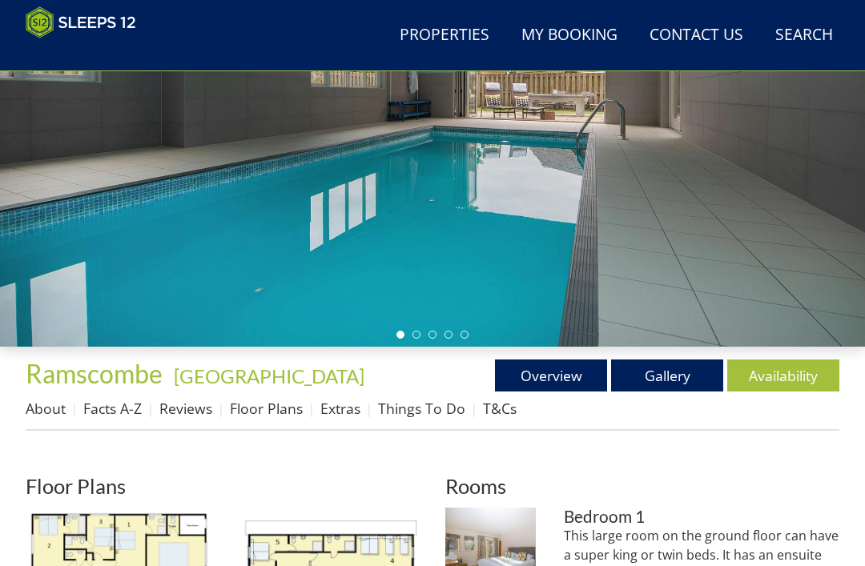
scroll to position [496, 0]
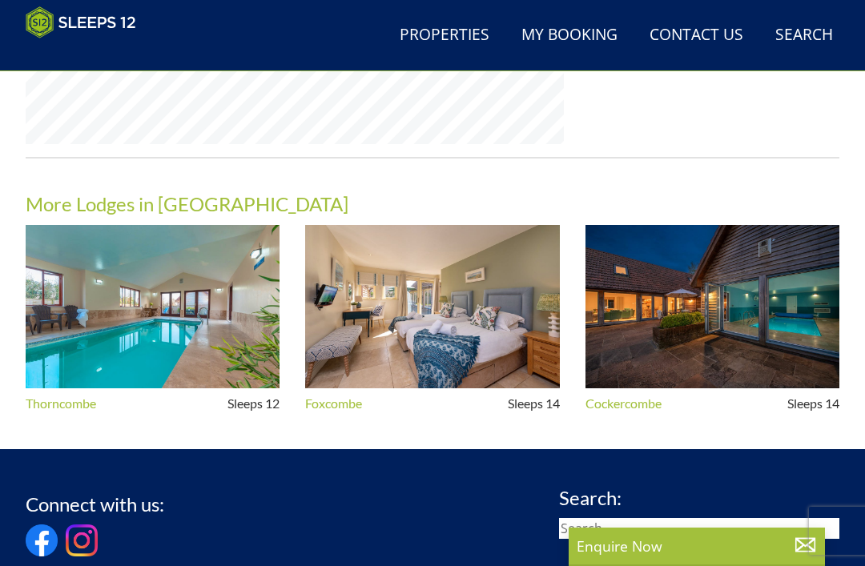
scroll to position [1380, 0]
click at [712, 303] on img at bounding box center [712, 307] width 254 height 164
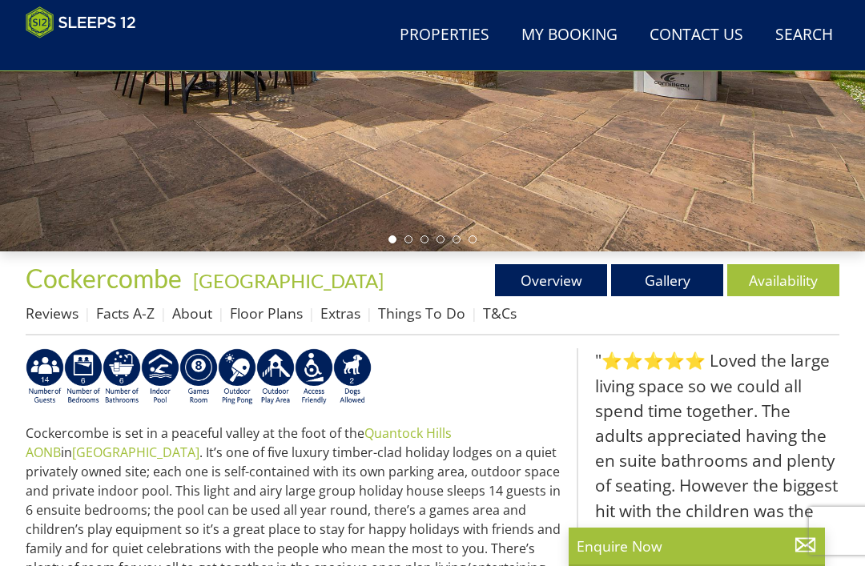
scroll to position [360, 0]
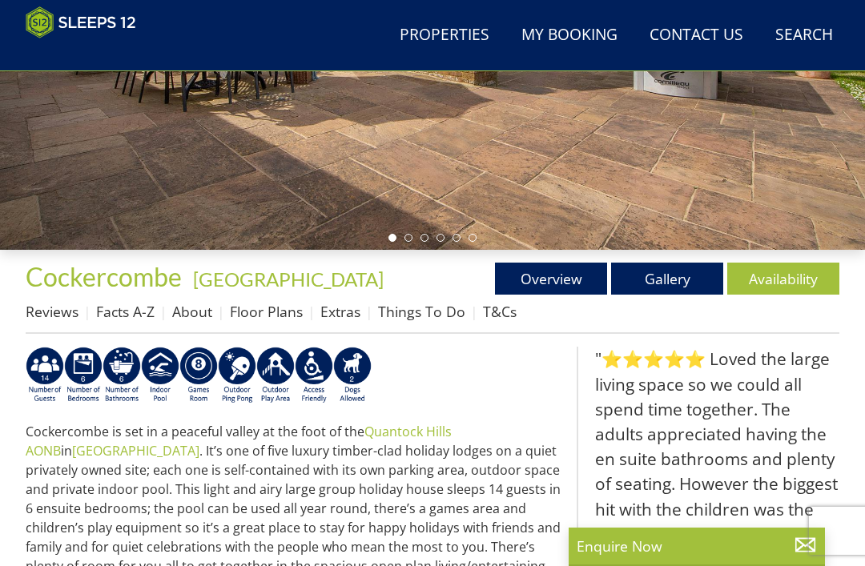
click at [258, 320] on link "Floor Plans" at bounding box center [266, 311] width 73 height 19
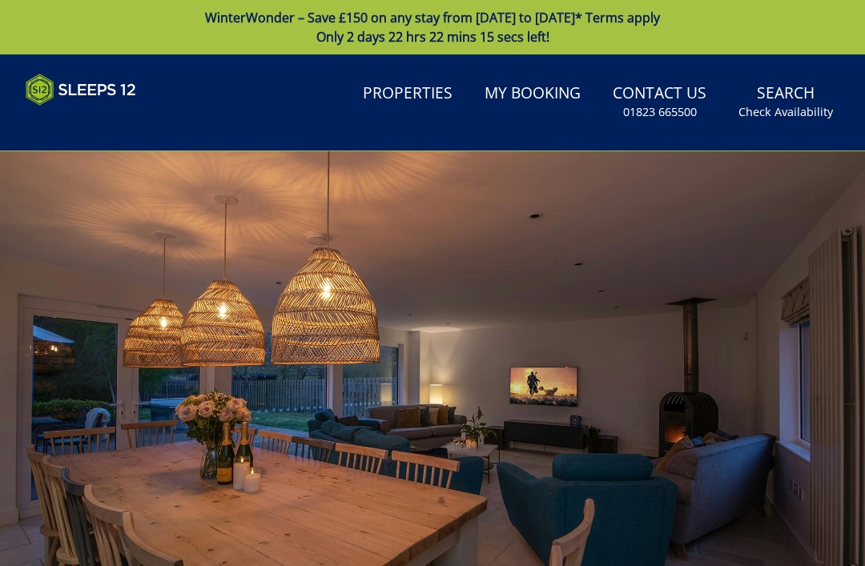
click at [318, 477] on div at bounding box center [432, 393] width 865 height 484
